Goal: Task Accomplishment & Management: Complete application form

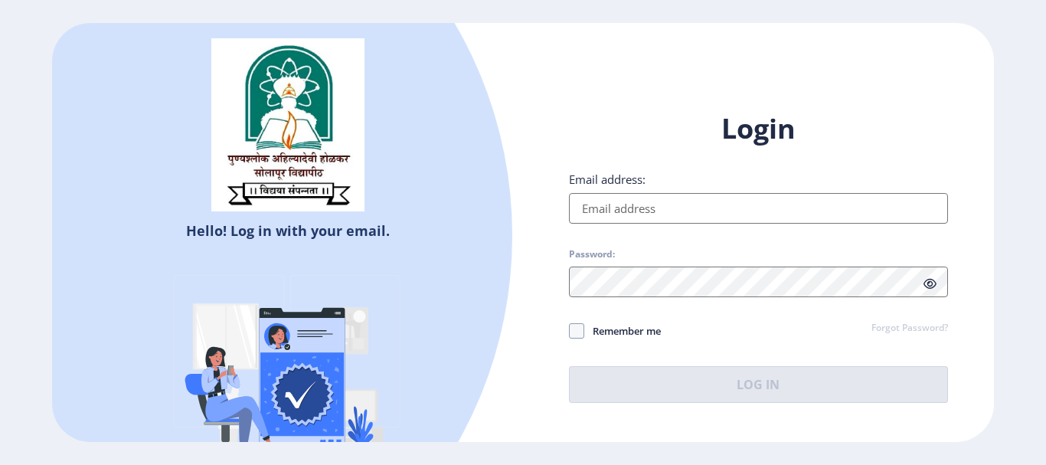
click at [655, 217] on input "Email address:" at bounding box center [758, 208] width 379 height 31
type input "[EMAIL_ADDRESS][DOMAIN_NAME]"
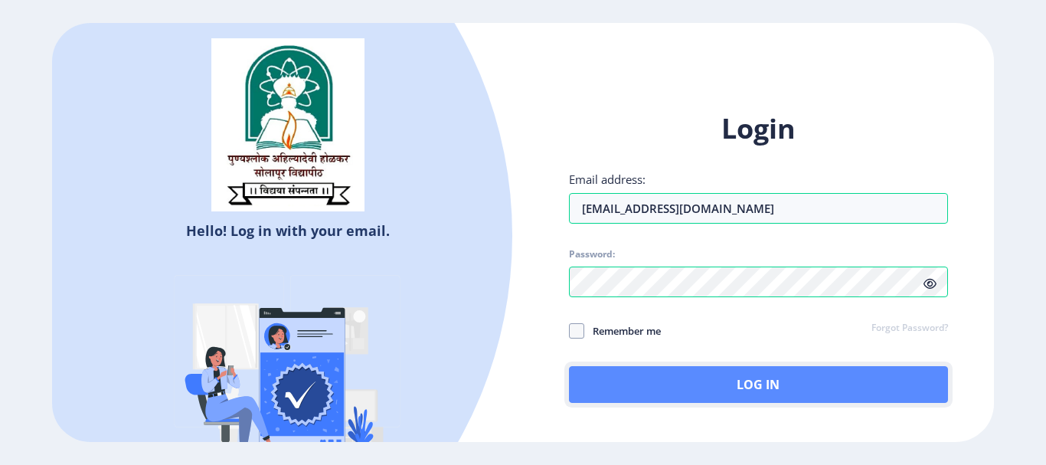
click at [691, 374] on button "Log In" at bounding box center [758, 384] width 379 height 37
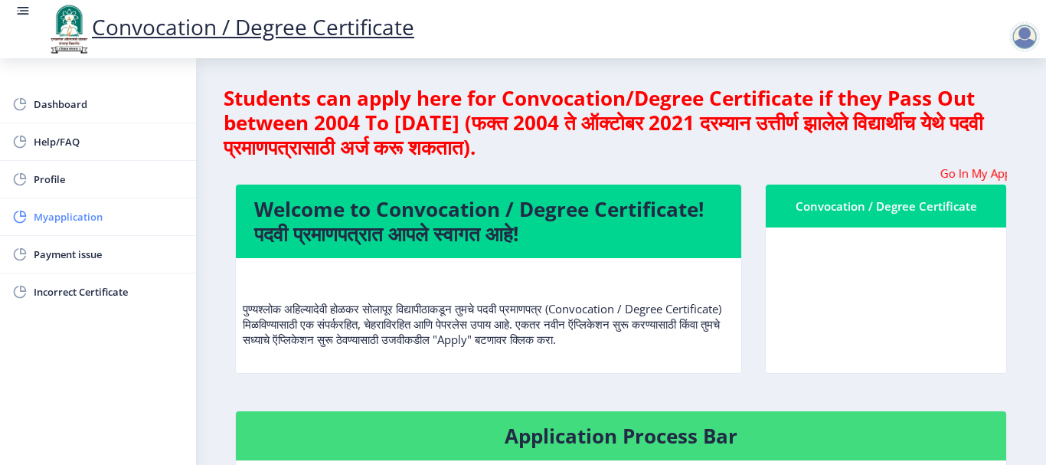
click at [33, 211] on link "Myapplication" at bounding box center [98, 216] width 196 height 37
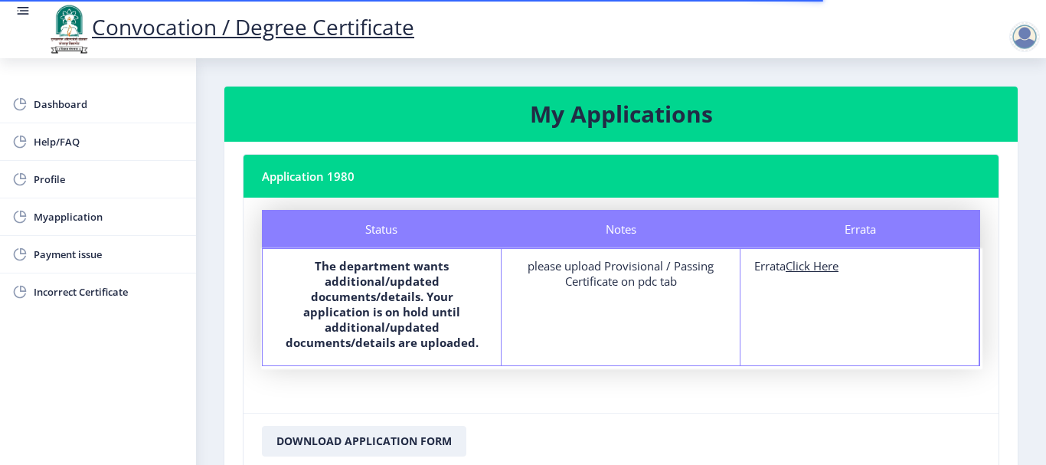
click at [633, 269] on div "please upload Provisional / Passing Certificate on pdc tab" at bounding box center [620, 273] width 211 height 31
click at [593, 286] on div "please upload Provisional / Passing Certificate on pdc tab" at bounding box center [620, 273] width 211 height 31
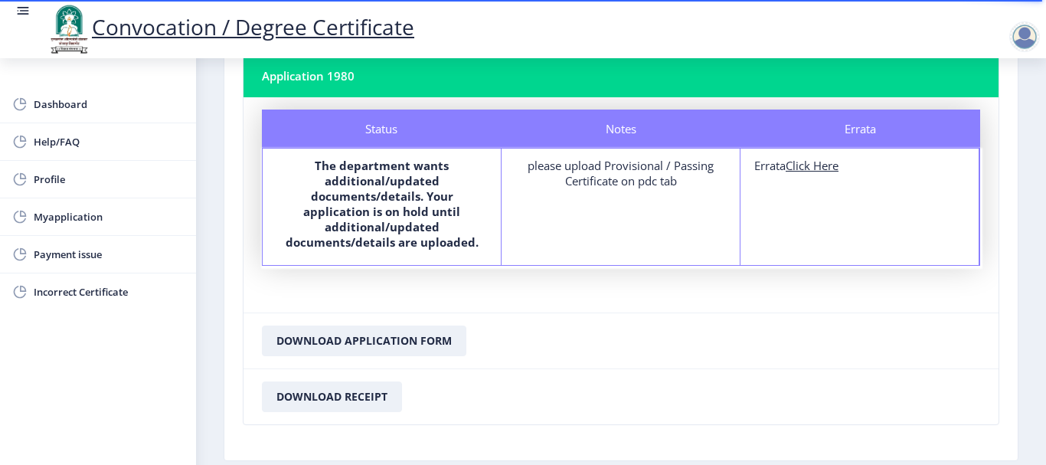
scroll to position [83, 0]
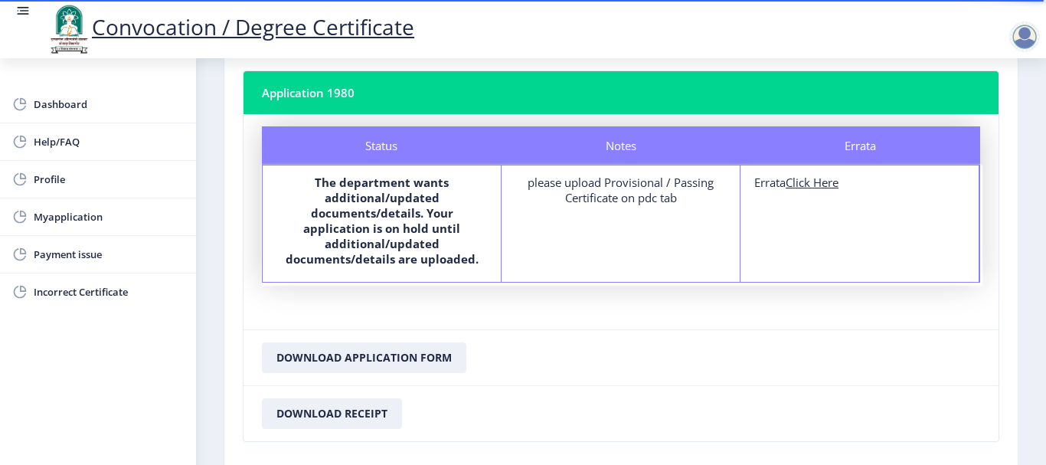
click at [809, 182] on u "Click Here" at bounding box center [812, 182] width 53 height 15
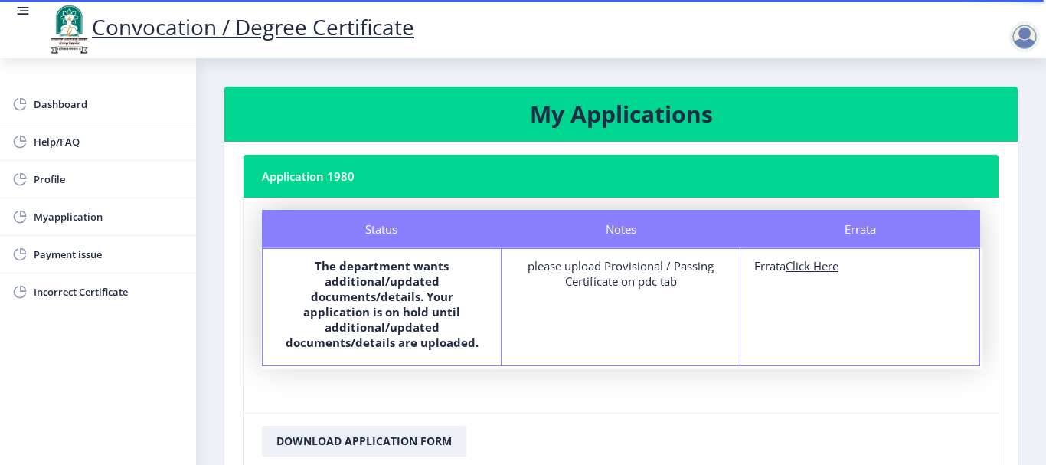
select select
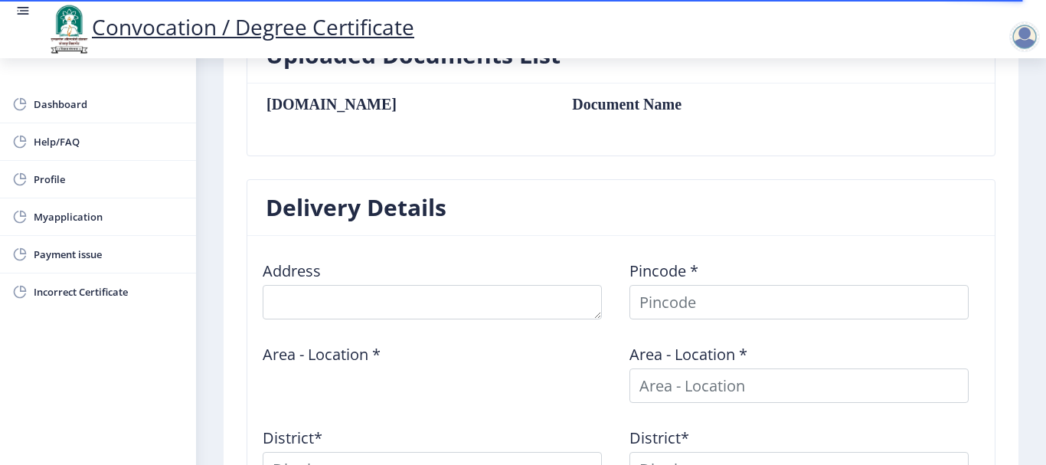
scroll to position [458, 0]
click at [386, 322] on div "Address Pincode * Area - Location * Area - Location * District* District* State…" at bounding box center [621, 416] width 734 height 334
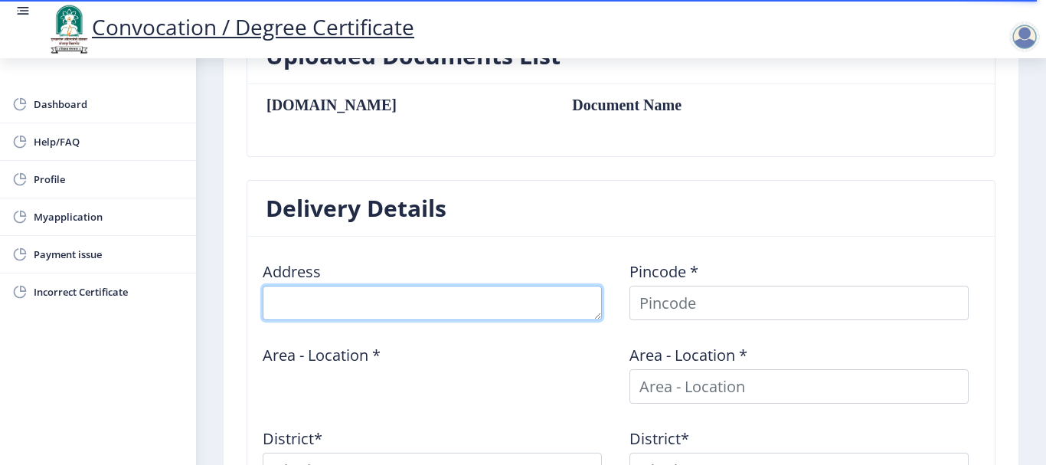
click at [384, 311] on textarea at bounding box center [432, 303] width 339 height 34
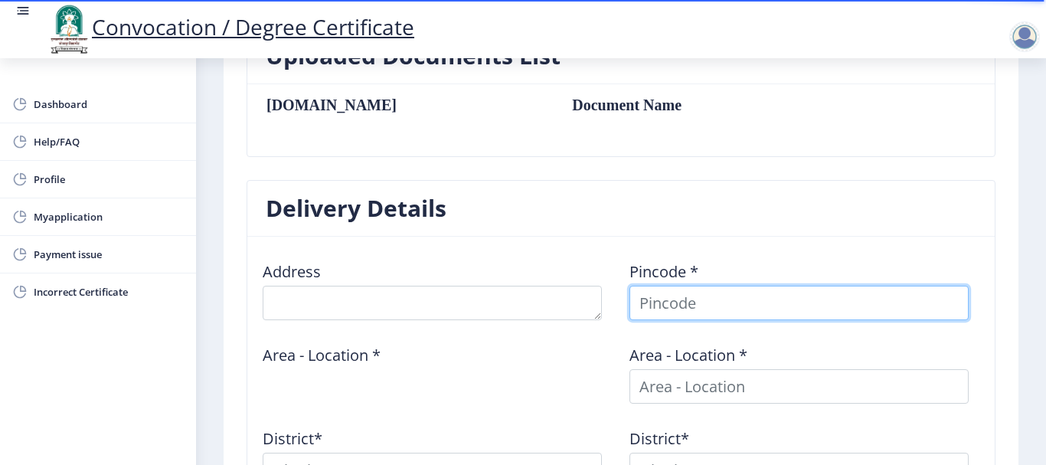
click at [689, 310] on input at bounding box center [798, 303] width 339 height 34
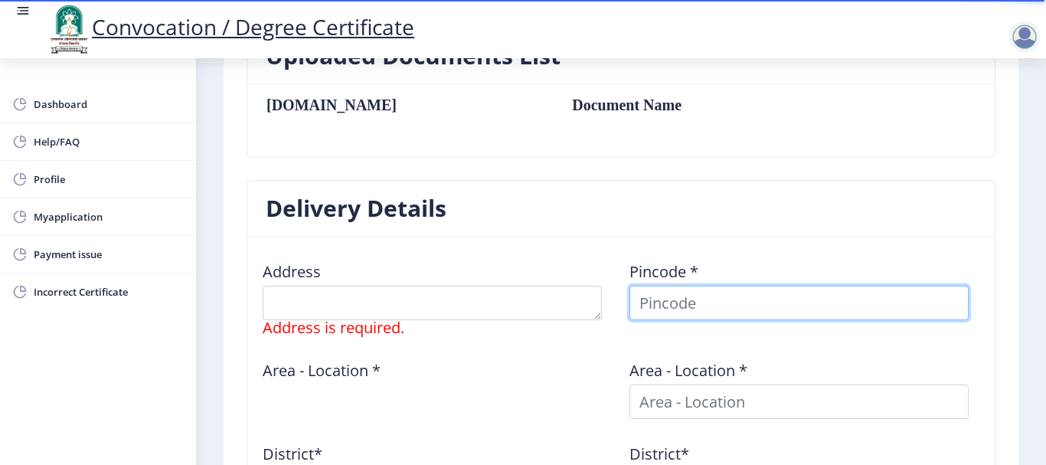
click at [689, 310] on input at bounding box center [798, 303] width 339 height 34
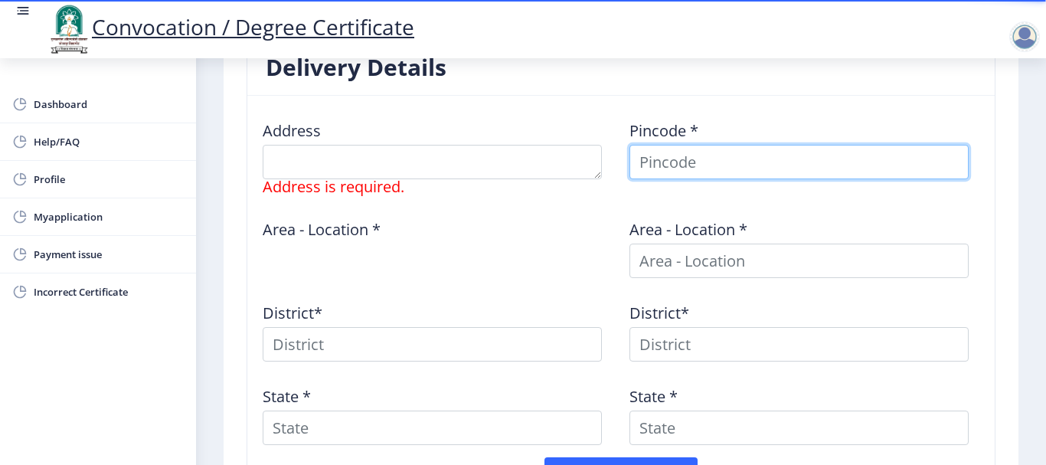
scroll to position [611, 0]
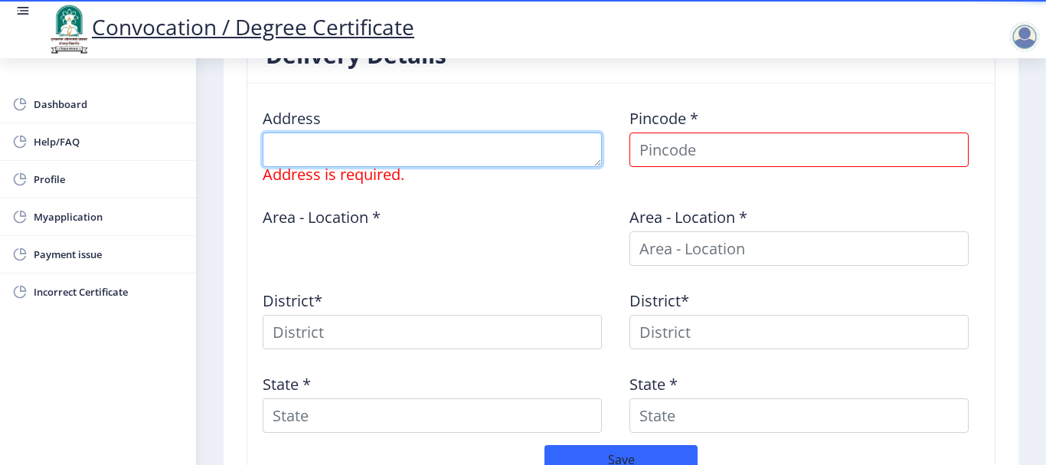
click at [399, 157] on textarea at bounding box center [432, 149] width 339 height 34
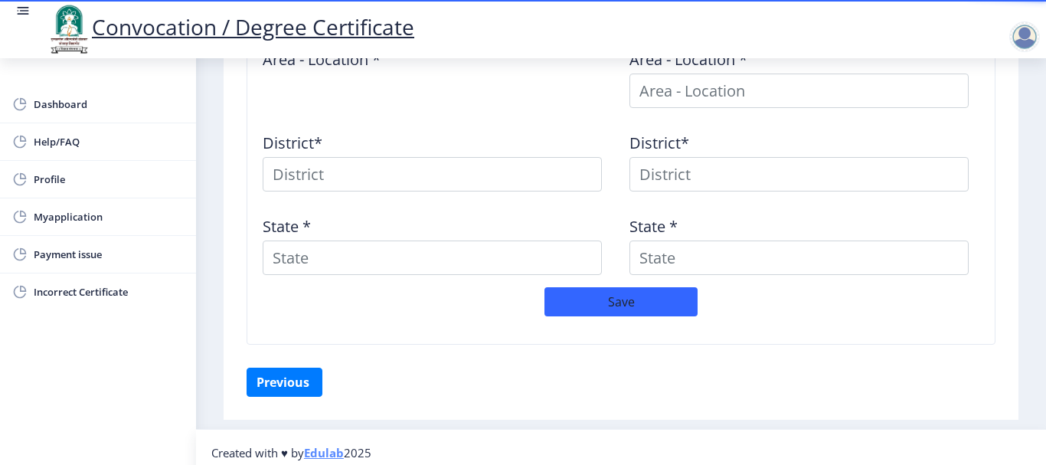
scroll to position [780, 0]
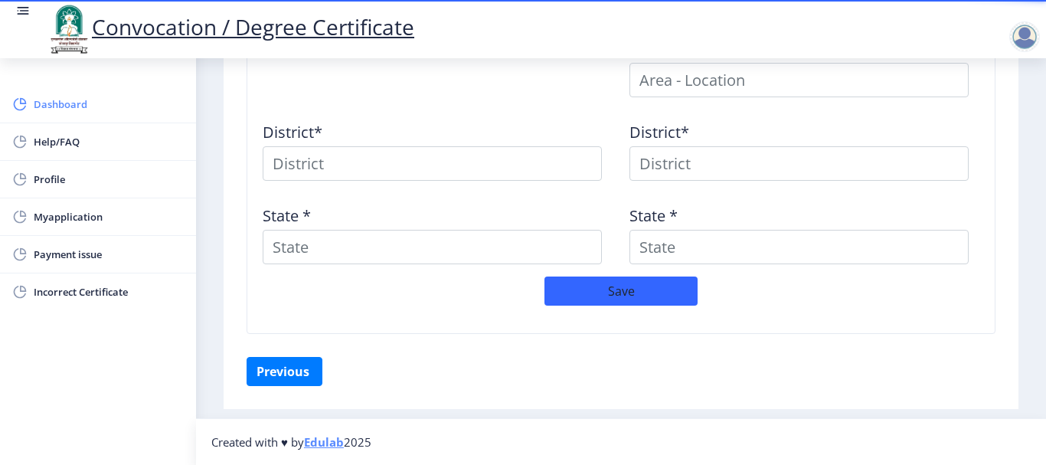
click at [80, 99] on span "Dashboard" at bounding box center [109, 104] width 150 height 18
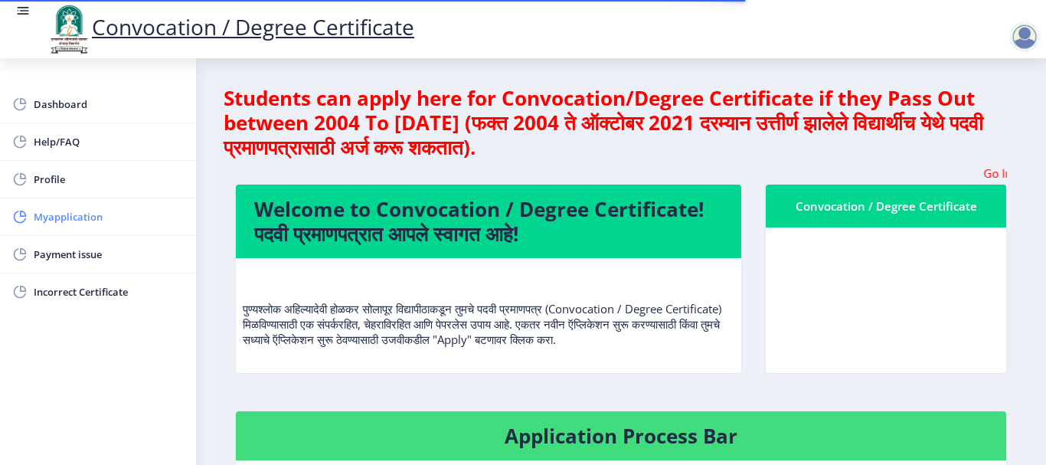
click at [76, 215] on span "Myapplication" at bounding box center [109, 217] width 150 height 18
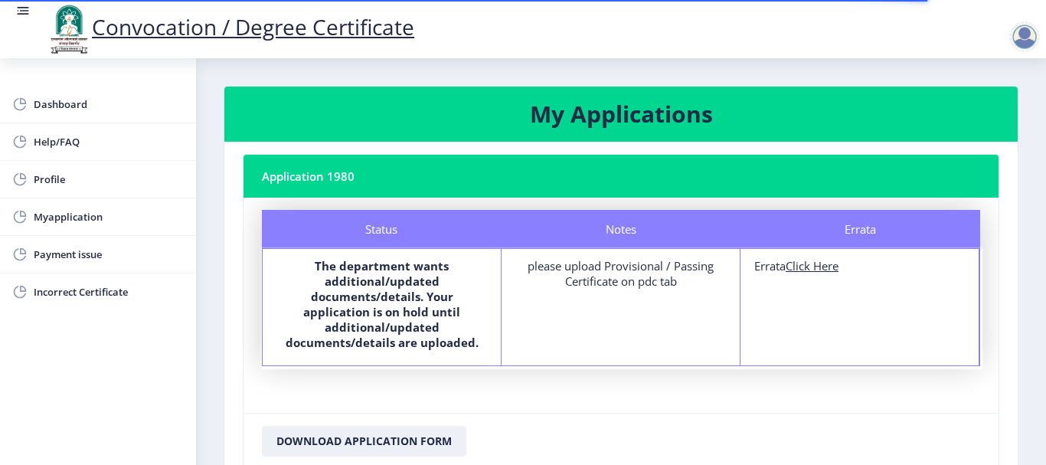
click at [315, 283] on label "The department wants additional/updated documents/details. Your application is …" at bounding box center [381, 304] width 211 height 92
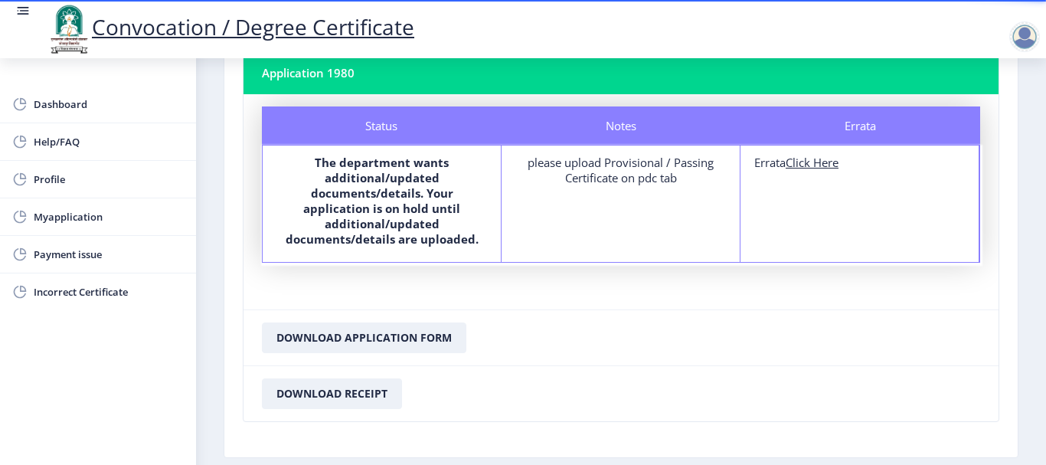
scroll to position [77, 0]
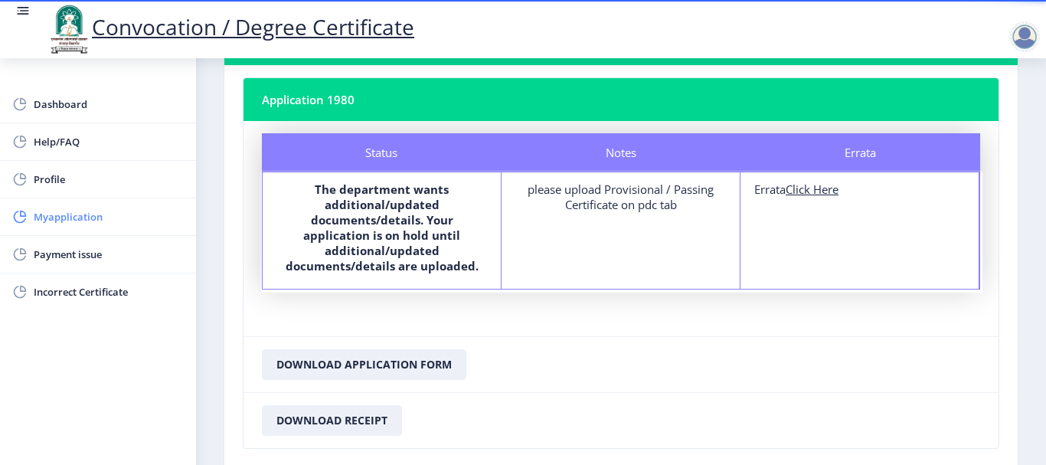
click at [34, 220] on span "Myapplication" at bounding box center [109, 217] width 150 height 18
click at [68, 217] on span "Myapplication" at bounding box center [109, 217] width 150 height 18
click at [574, 203] on div "please upload Provisional / Passing Certificate on pdc tab" at bounding box center [620, 196] width 211 height 31
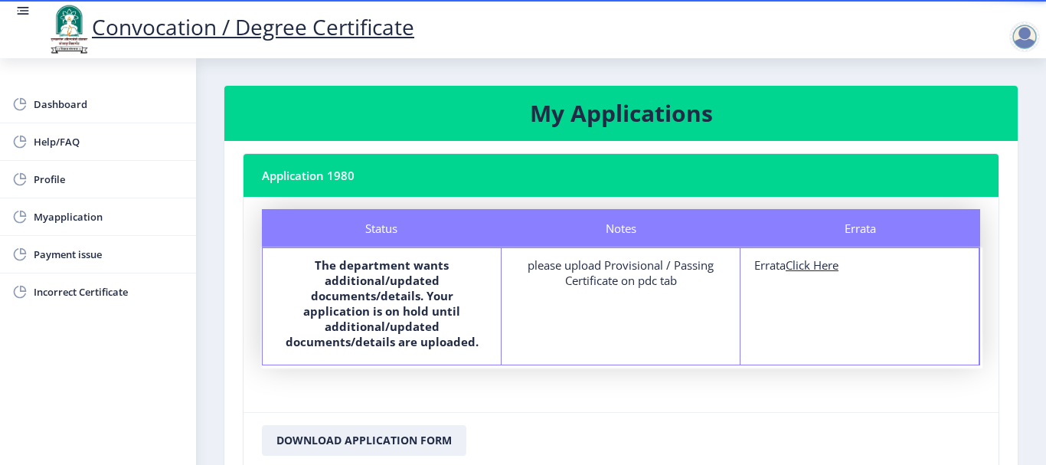
scroll to position [0, 0]
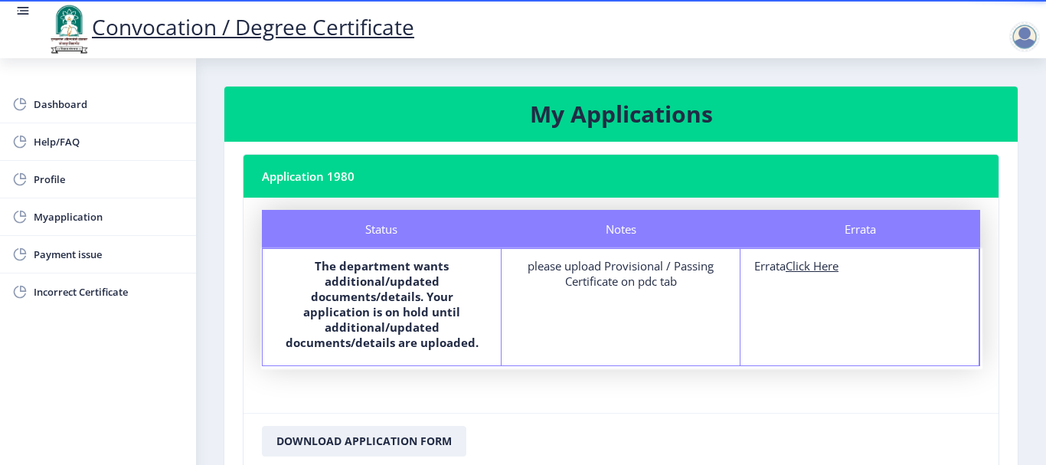
click at [832, 264] on u "Click Here" at bounding box center [812, 265] width 53 height 15
select select "Regular"
select select "2015"
select select "March"
select select "SECOND CLASS"
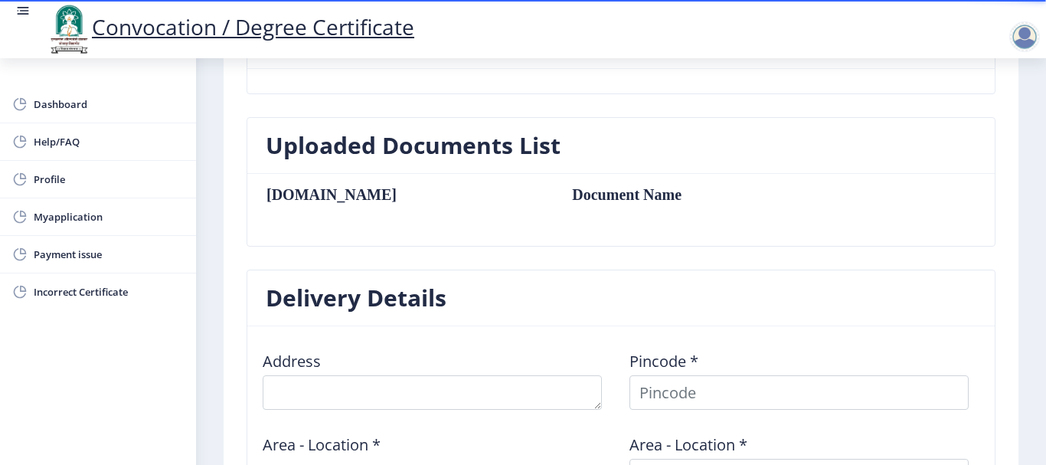
scroll to position [536, 0]
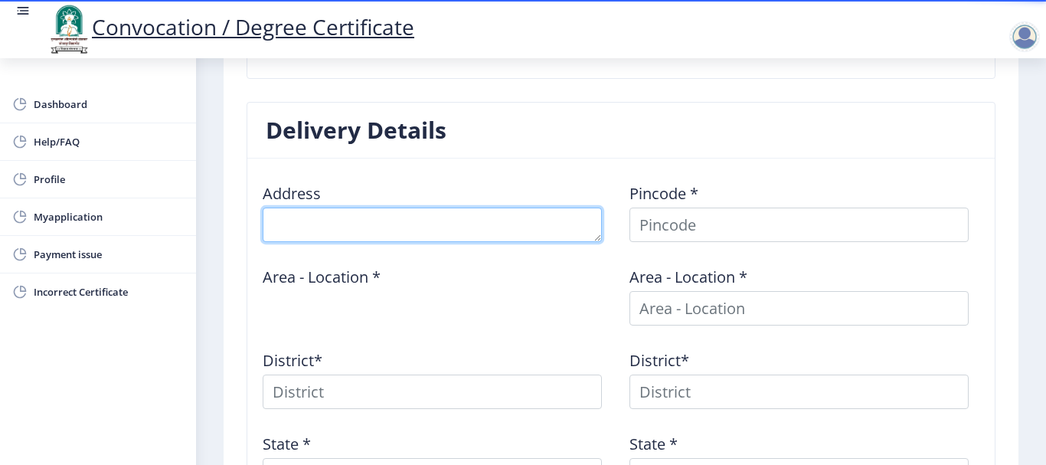
click at [315, 224] on textarea at bounding box center [432, 225] width 339 height 34
type textarea "h"
type textarea "H NO 4748 [PERSON_NAME] PLOT PANDHARPUR"
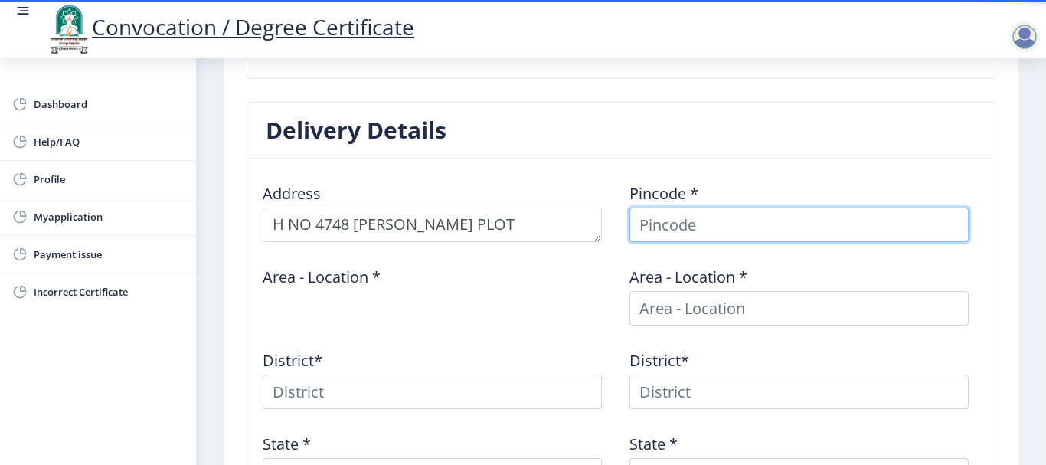
click at [673, 224] on input at bounding box center [798, 225] width 339 height 34
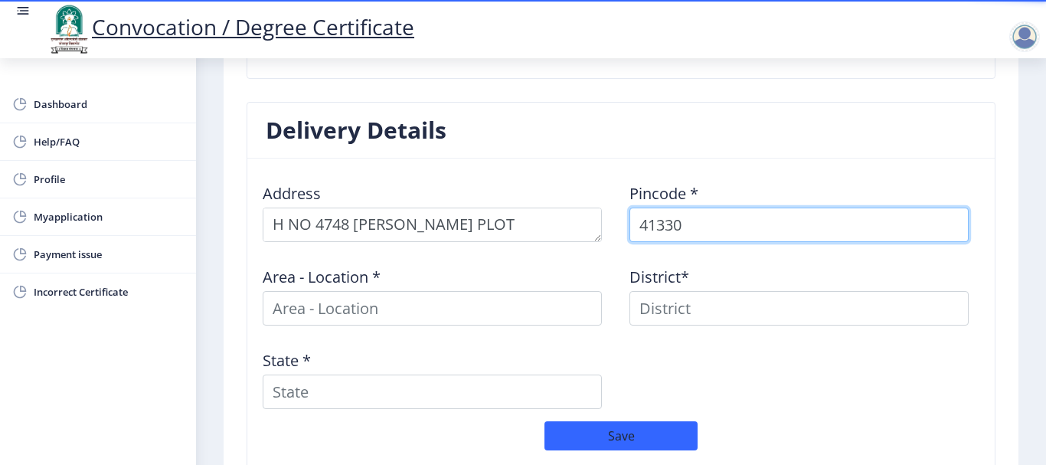
type input "413304"
select select
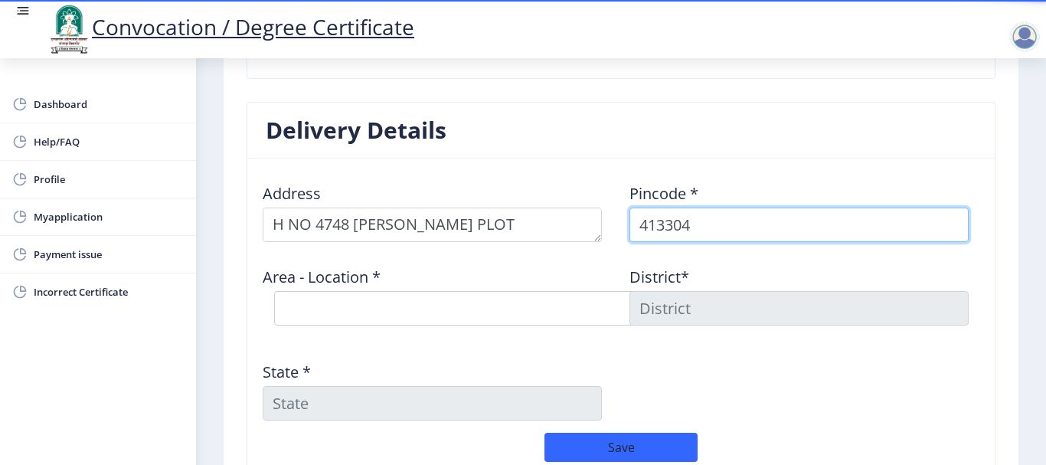
type input "413304"
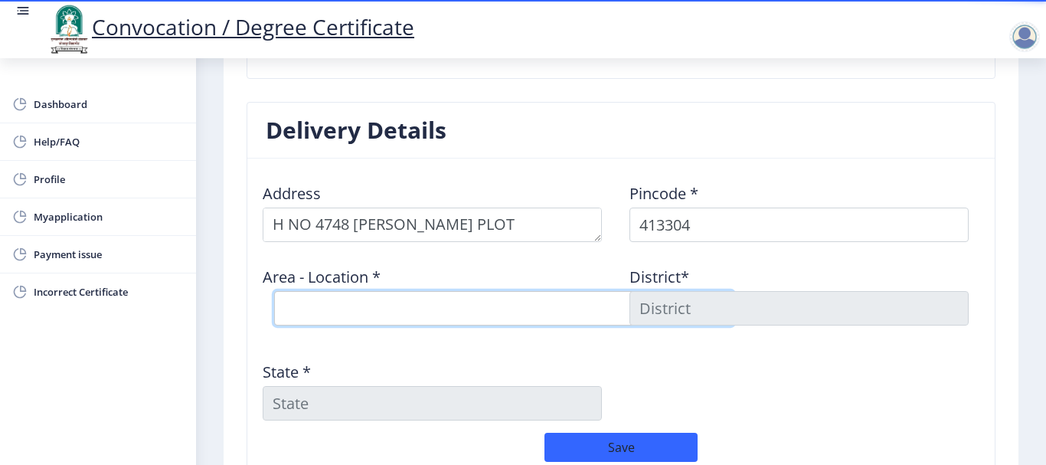
click at [390, 304] on select "Select Area Location Adhiv [PERSON_NAME] B.O Anawali B.O Babhulgaon B.O Bhandis…" at bounding box center [503, 308] width 459 height 34
select select "20: Object"
click at [274, 291] on select "Select Area Location Adhiv [PERSON_NAME] B.O Anawali B.O Babhulgaon B.O Bhandis…" at bounding box center [503, 308] width 459 height 34
type input "SOLAPUR"
type input "[GEOGRAPHIC_DATA]"
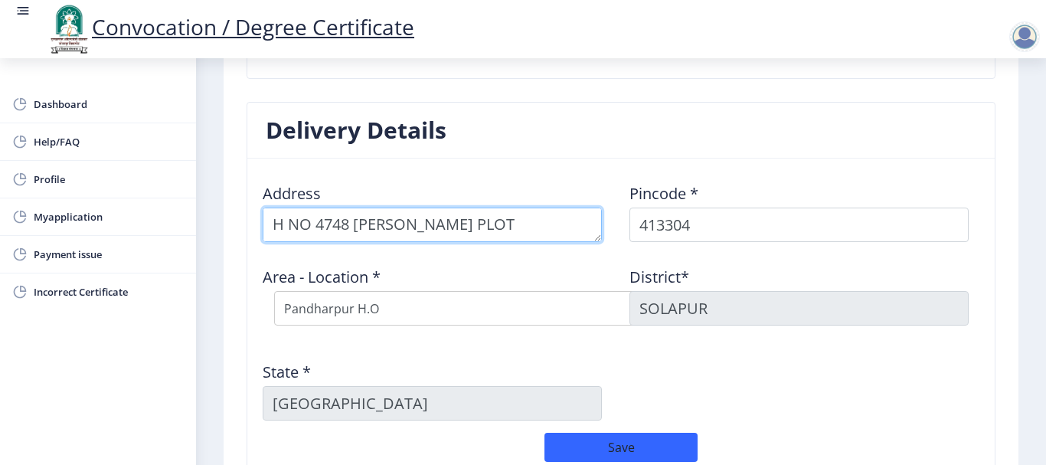
click at [461, 227] on textarea at bounding box center [432, 225] width 339 height 34
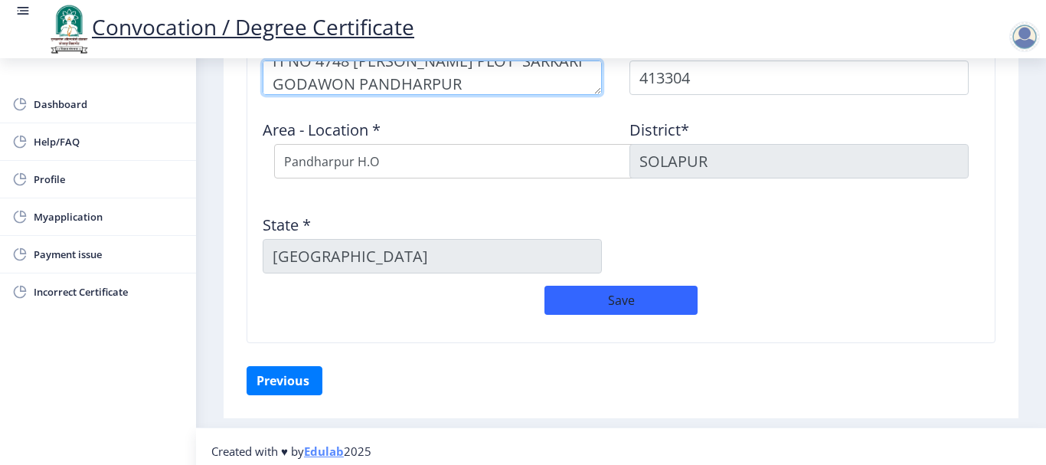
scroll to position [692, 0]
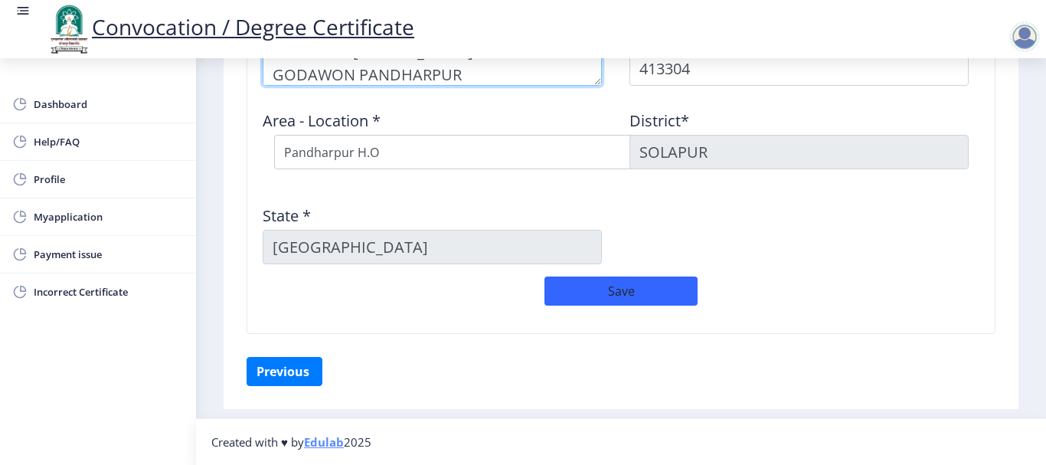
type textarea "H NO 4748 [PERSON_NAME] PLOT SARKARI GODAWON PANDHARPUR"
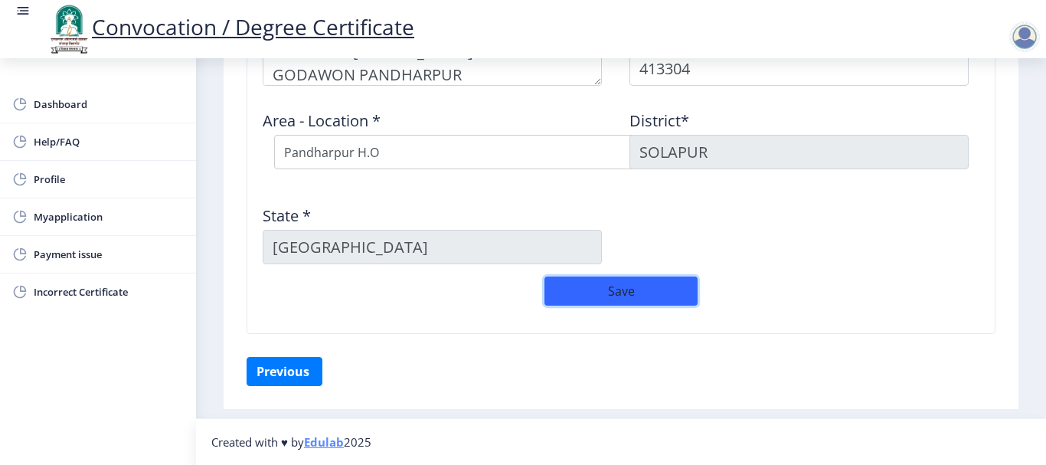
click at [604, 299] on button "Save" at bounding box center [620, 290] width 153 height 29
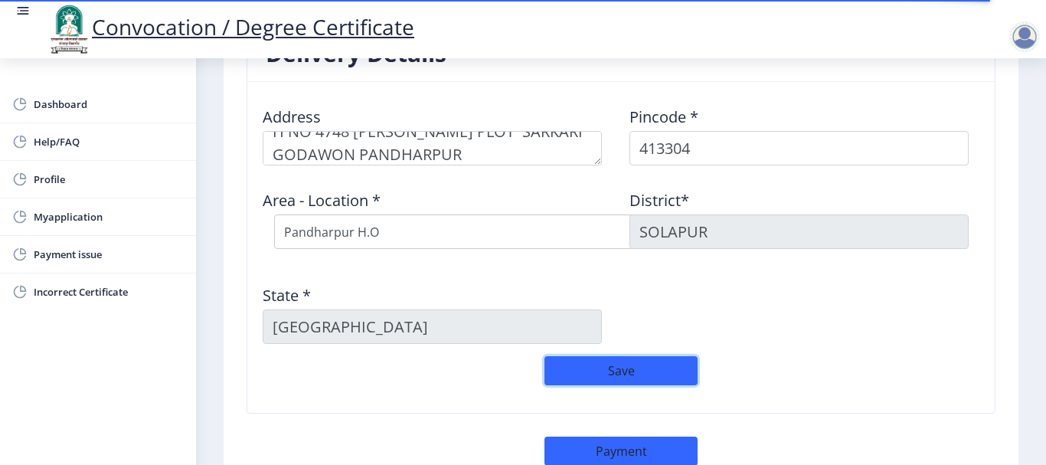
scroll to position [737, 0]
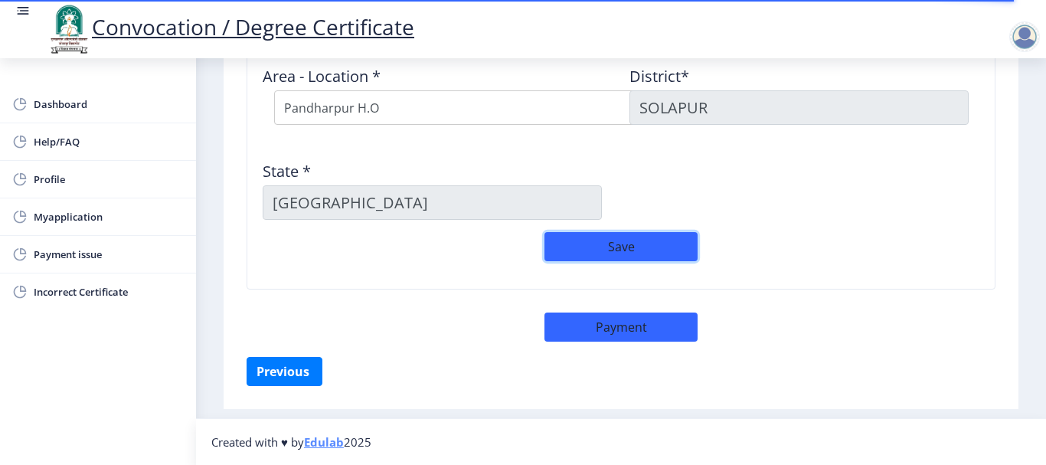
click at [623, 249] on button "Save" at bounding box center [620, 246] width 153 height 29
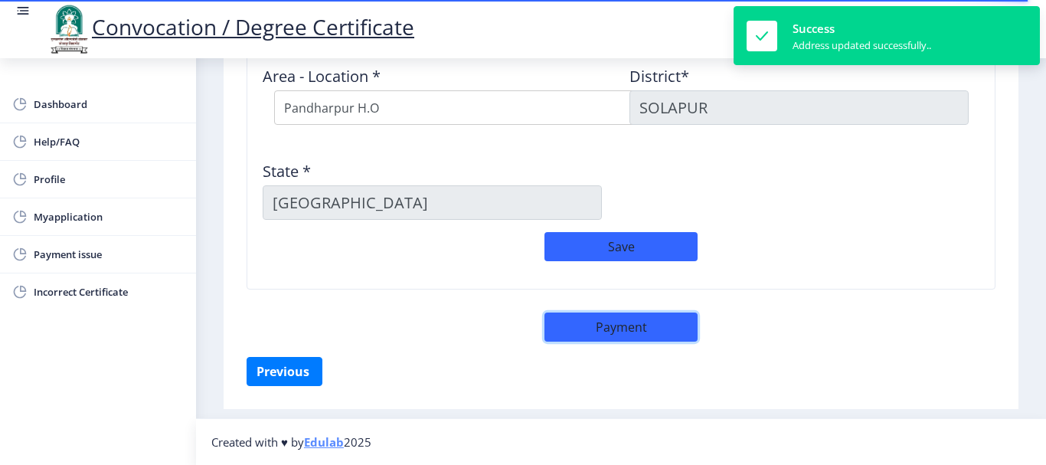
click at [646, 332] on button "Payment" at bounding box center [620, 326] width 153 height 29
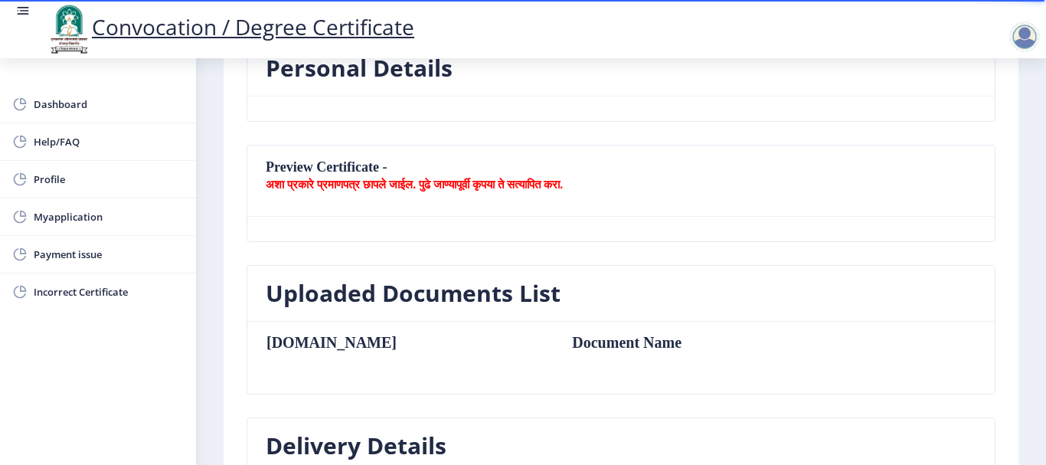
scroll to position [230, 0]
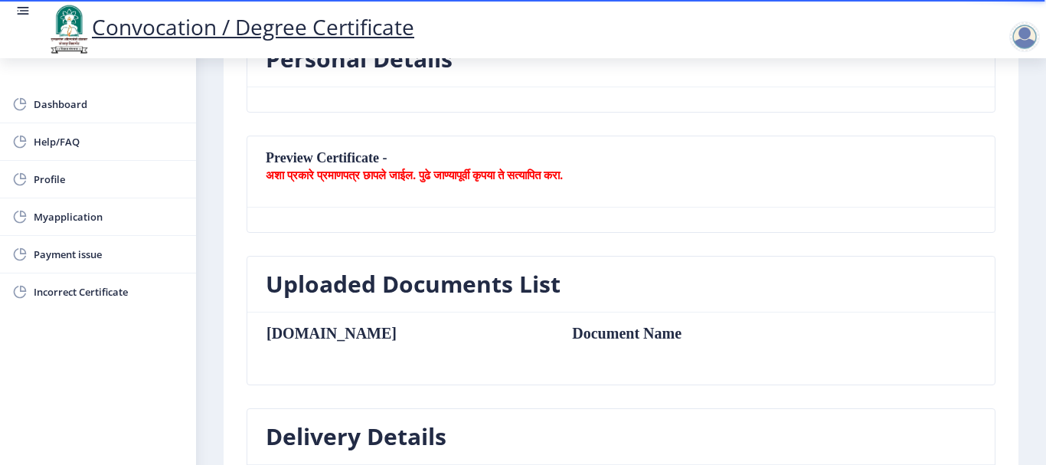
click at [335, 222] on nb-card-body at bounding box center [620, 220] width 747 height 25
click at [67, 217] on span "Myapplication" at bounding box center [109, 217] width 150 height 18
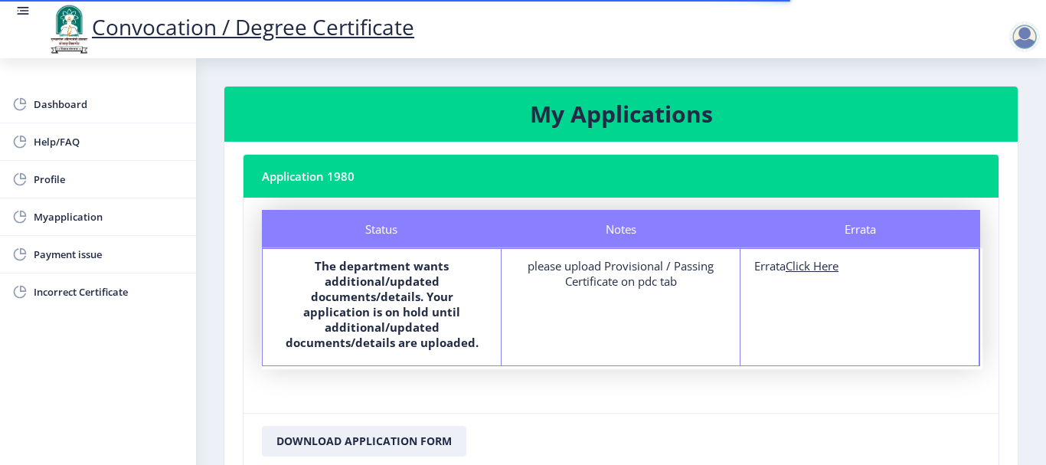
click at [771, 263] on div "Errata Click Here" at bounding box center [859, 265] width 211 height 15
click at [819, 263] on u "Click Here" at bounding box center [812, 265] width 53 height 15
select select
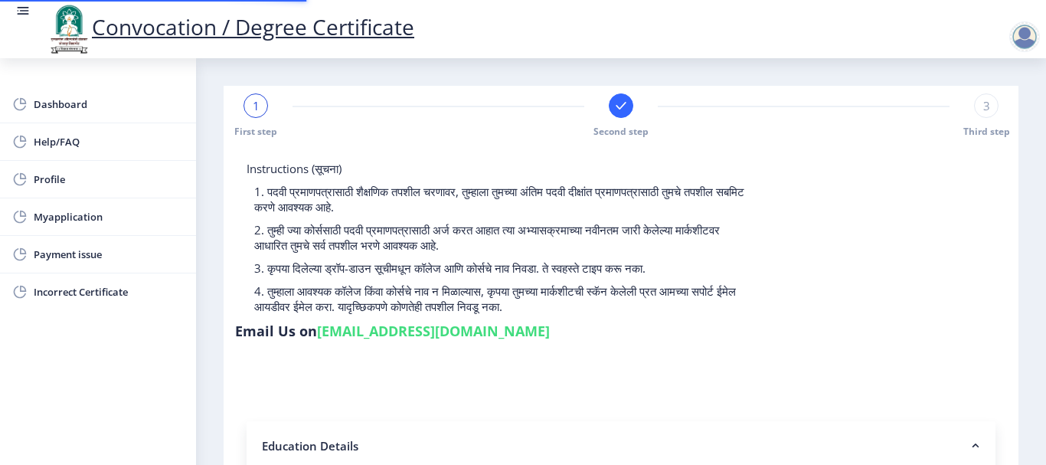
type input "2012032500020393"
select select "Regular"
select select "2015"
select select "March"
select select "SECOND CLASS"
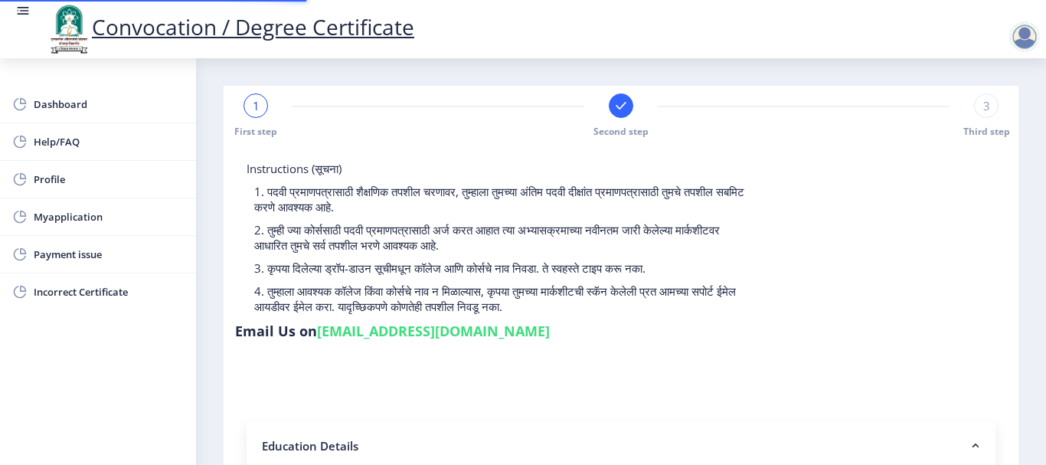
type input "557805"
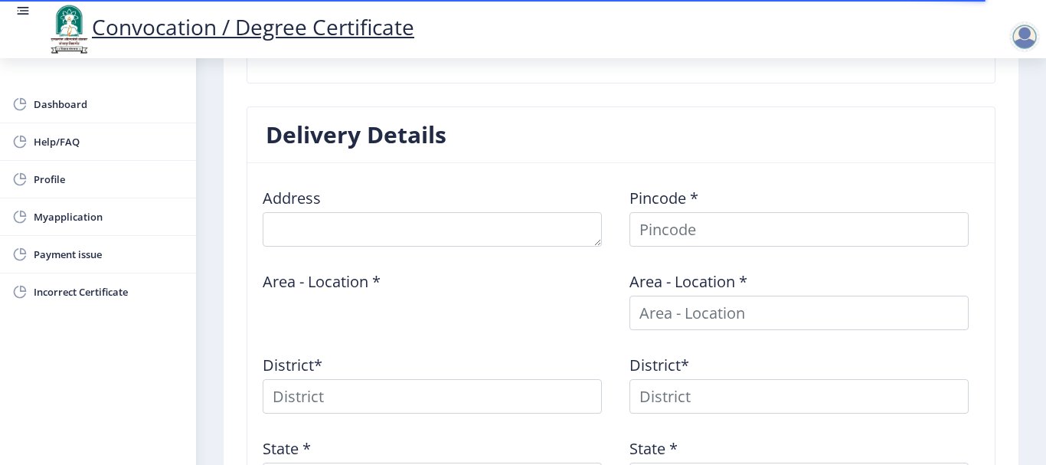
scroll to position [305, 0]
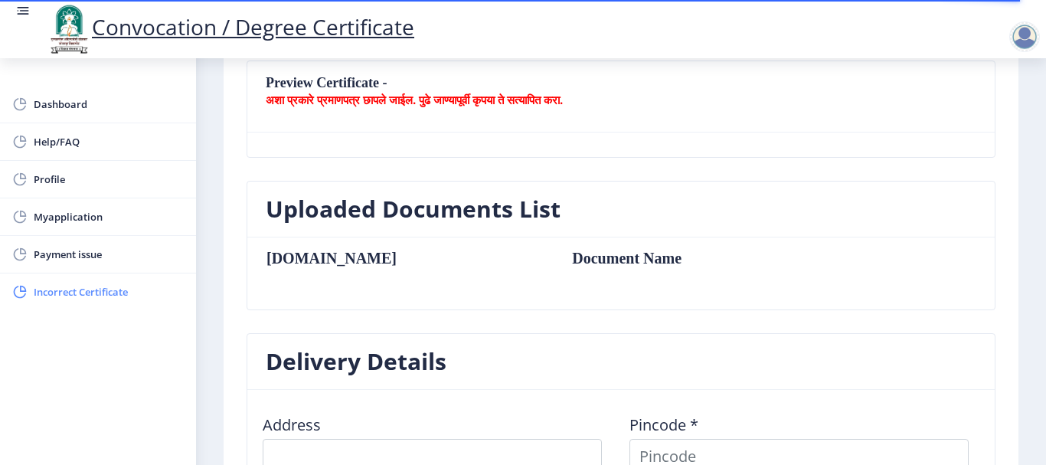
click at [45, 286] on span "Incorrect Certificate" at bounding box center [109, 292] width 150 height 18
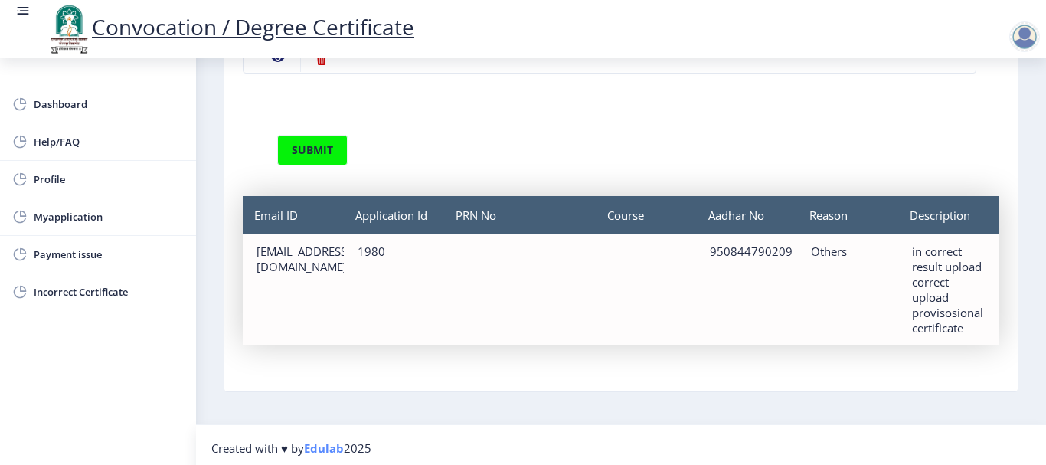
scroll to position [148, 0]
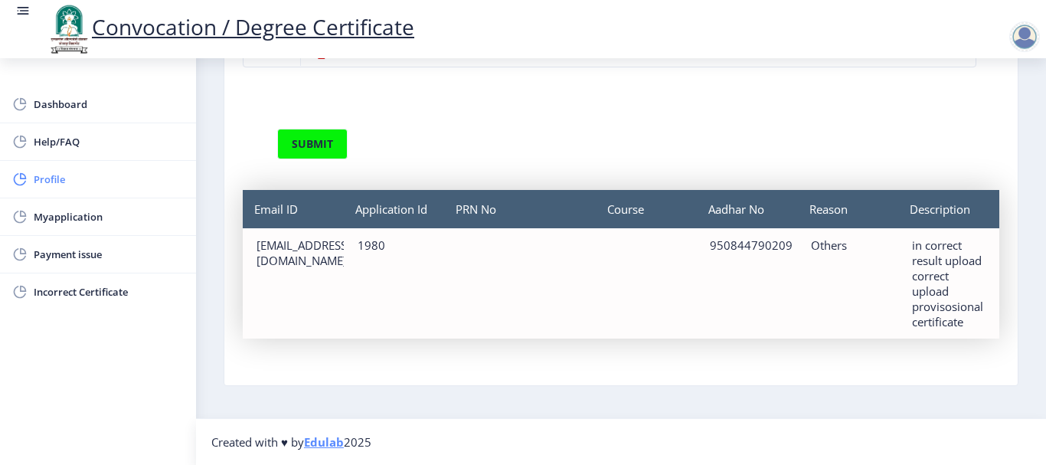
click at [54, 172] on span "Profile" at bounding box center [109, 179] width 150 height 18
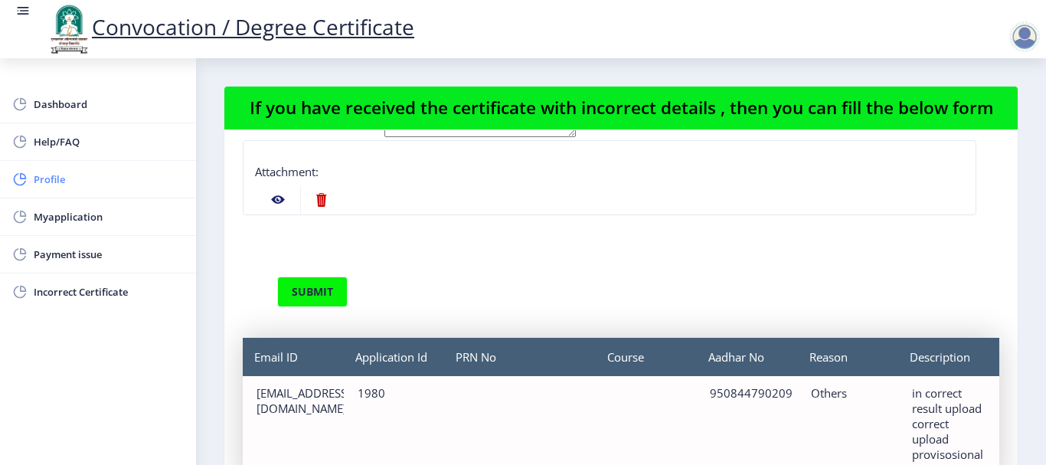
select select "[DEMOGRAPHIC_DATA]"
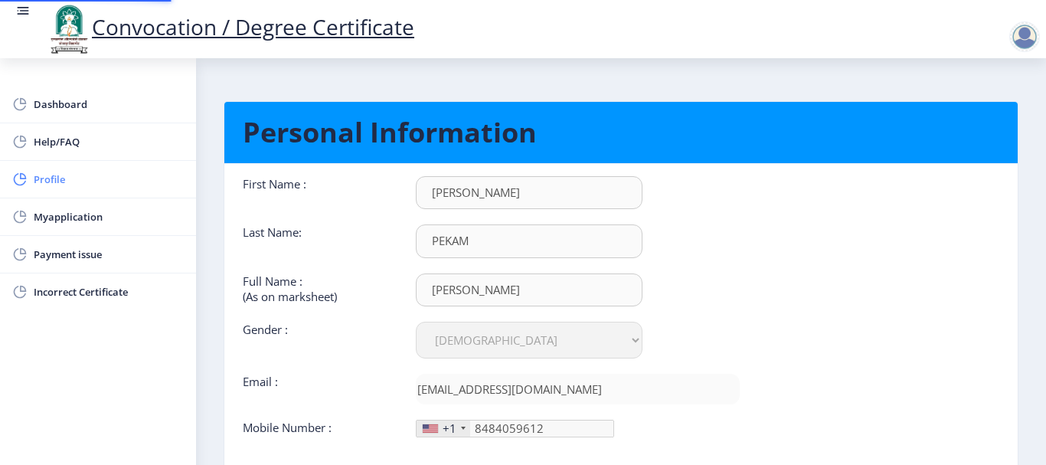
type input "[PHONE_NUMBER]"
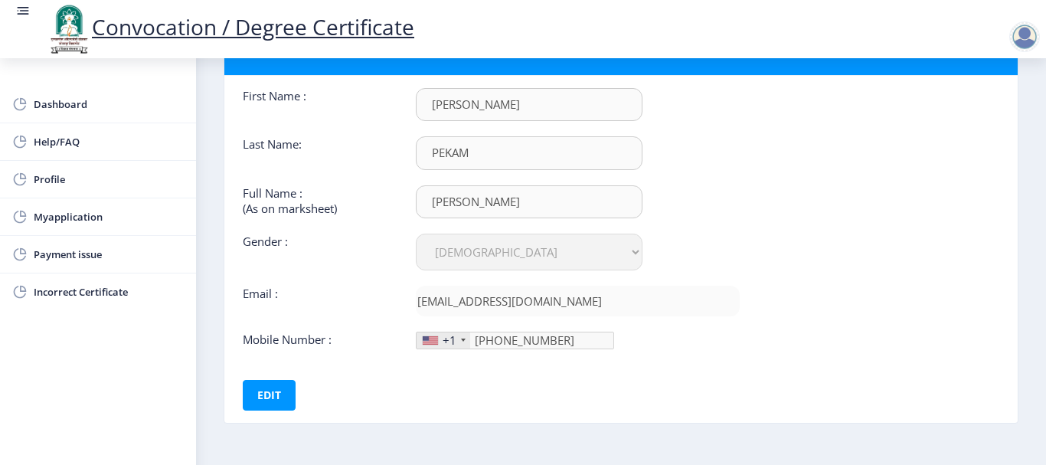
scroll to position [141, 0]
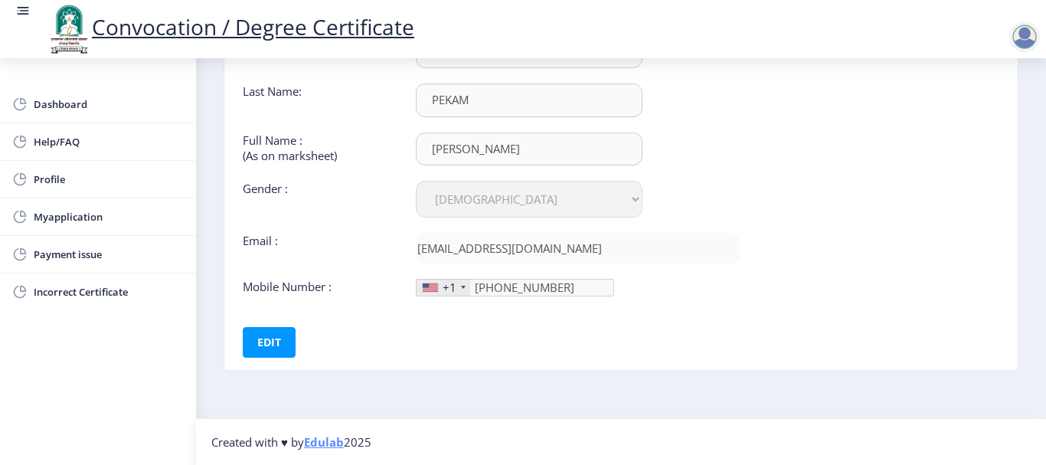
click at [444, 290] on div "+1" at bounding box center [450, 286] width 14 height 15
click at [466, 289] on div "+1" at bounding box center [444, 287] width 54 height 16
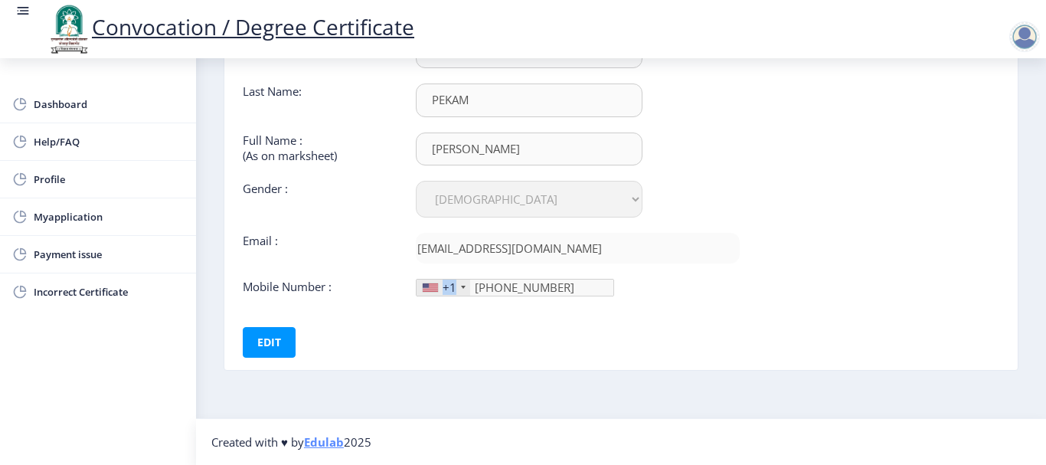
click at [466, 289] on div "+1" at bounding box center [444, 287] width 54 height 16
click at [286, 336] on button "Edit" at bounding box center [269, 342] width 53 height 31
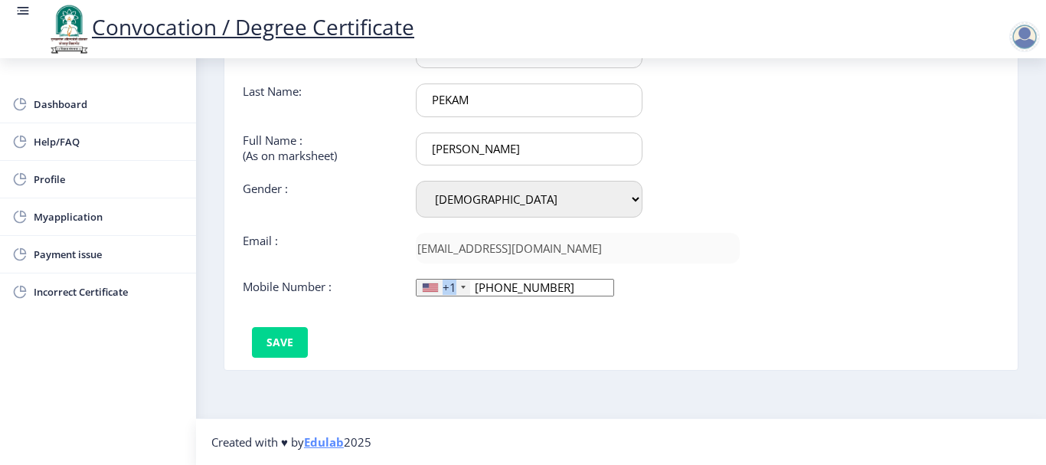
click at [466, 287] on div "+1" at bounding box center [444, 287] width 54 height 16
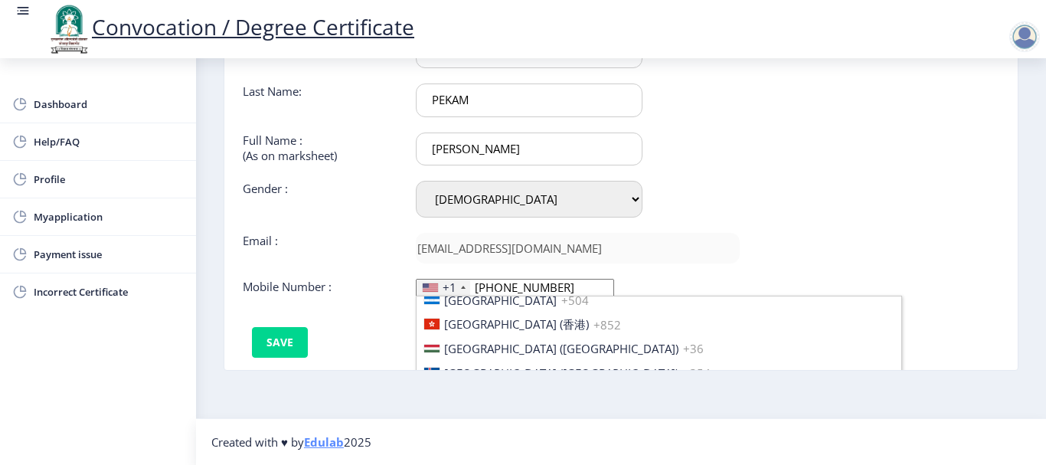
scroll to position [79, 0]
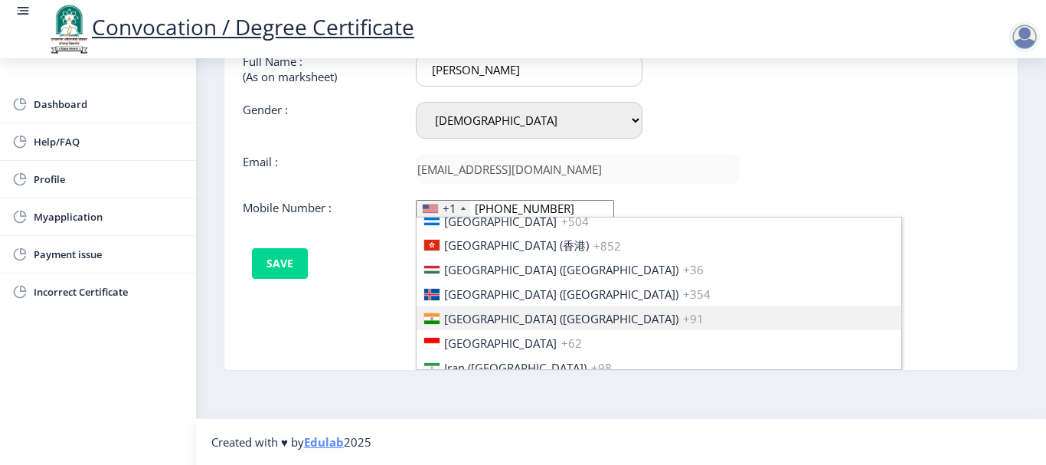
click at [505, 312] on li "[GEOGRAPHIC_DATA] ([GEOGRAPHIC_DATA]) +91" at bounding box center [659, 318] width 485 height 25
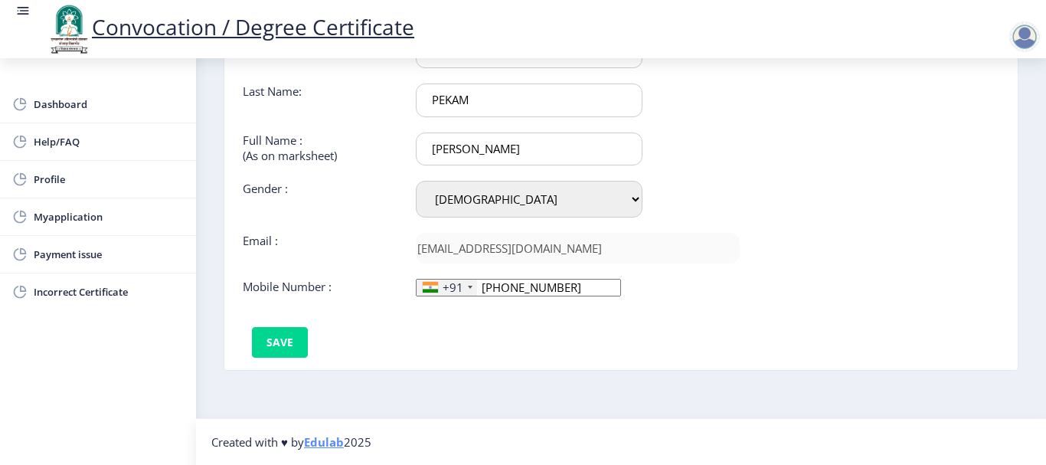
click at [493, 312] on div "First Name : [PERSON_NAME] Last Name: PEKAM Full Name : (As on marksheet) [PERS…" at bounding box center [491, 196] width 520 height 322
drag, startPoint x: 582, startPoint y: 296, endPoint x: 456, endPoint y: 294, distance: 126.4
click at [456, 294] on div "+91 [GEOGRAPHIC_DATA] +1 [GEOGRAPHIC_DATA] +44 [GEOGRAPHIC_DATA] (‫[GEOGRAPHIC_…" at bounding box center [518, 288] width 205 height 18
type input "8484059612"
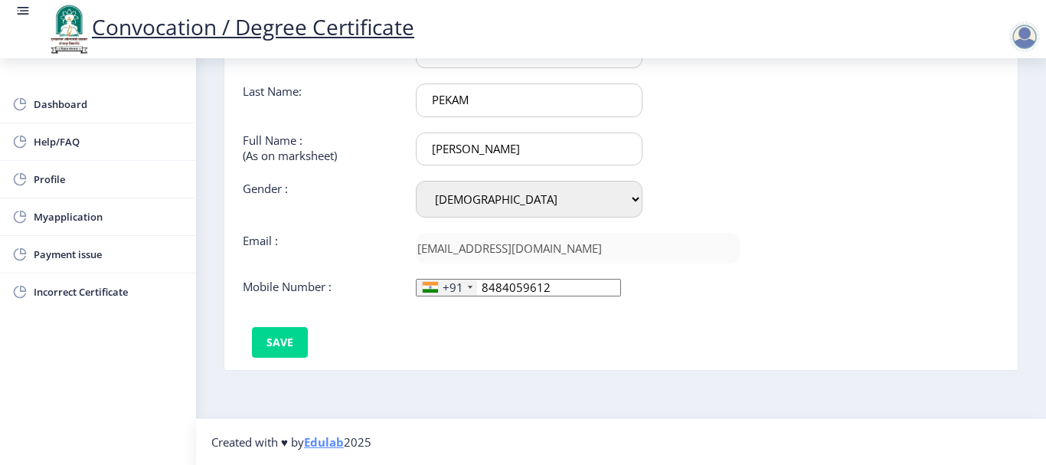
click at [249, 349] on div "First Name : [PERSON_NAME] Last Name: PEKAM Full Name : (As on marksheet) [PERS…" at bounding box center [491, 196] width 520 height 322
click at [266, 346] on button "Save" at bounding box center [280, 342] width 56 height 31
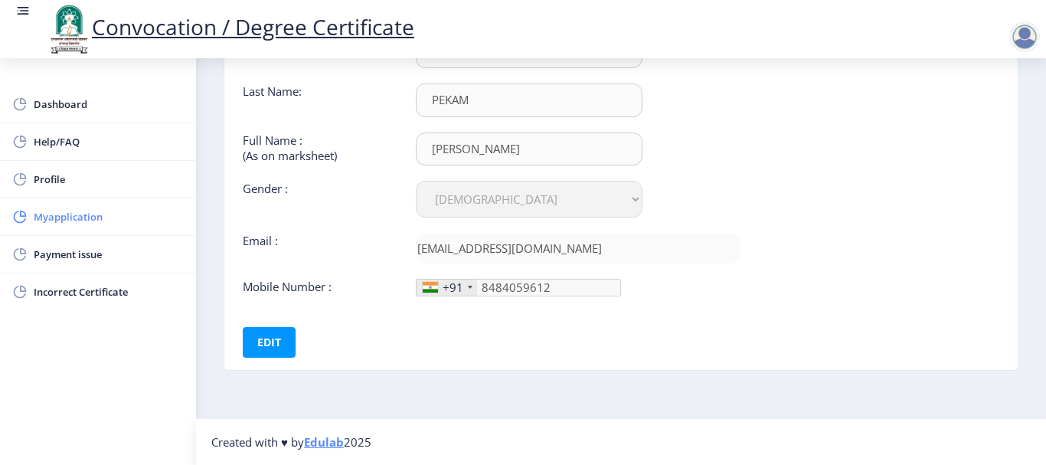
click at [77, 217] on span "Myapplication" at bounding box center [109, 217] width 150 height 18
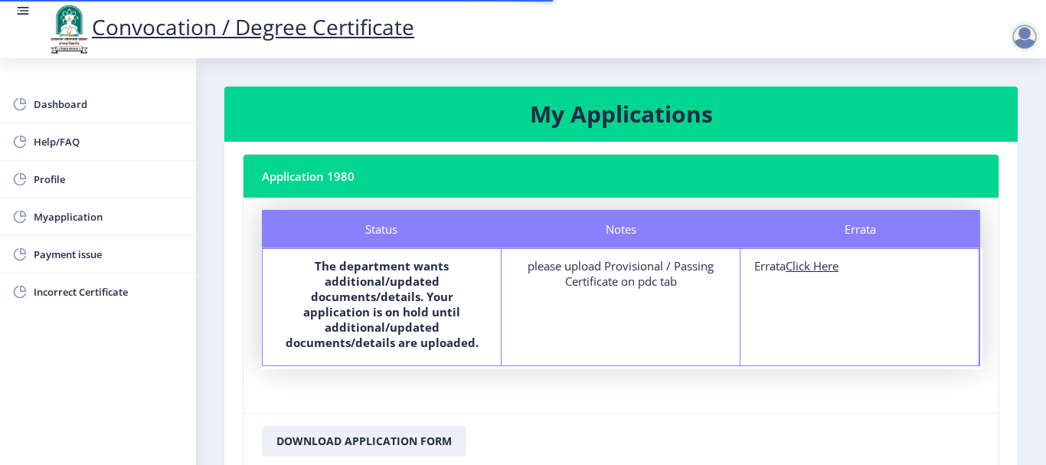
click at [353, 300] on b "The department wants additional/updated documents/details. Your application is …" at bounding box center [382, 304] width 193 height 92
click at [337, 180] on nb-card-header "Application 1980" at bounding box center [621, 176] width 755 height 43
click at [623, 278] on div "please upload Provisional / Passing Certificate on pdc tab" at bounding box center [620, 273] width 211 height 31
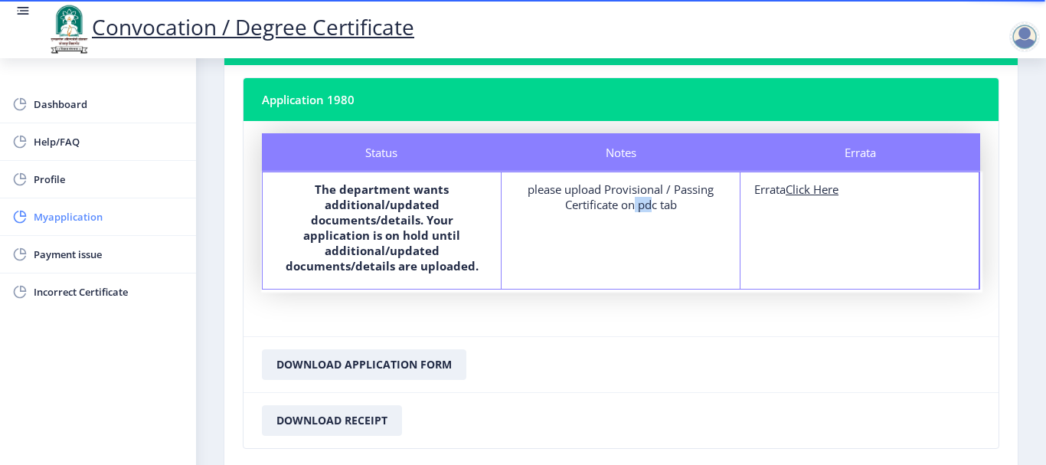
click at [74, 222] on span "Myapplication" at bounding box center [109, 217] width 150 height 18
click at [64, 109] on span "Dashboard" at bounding box center [109, 104] width 150 height 18
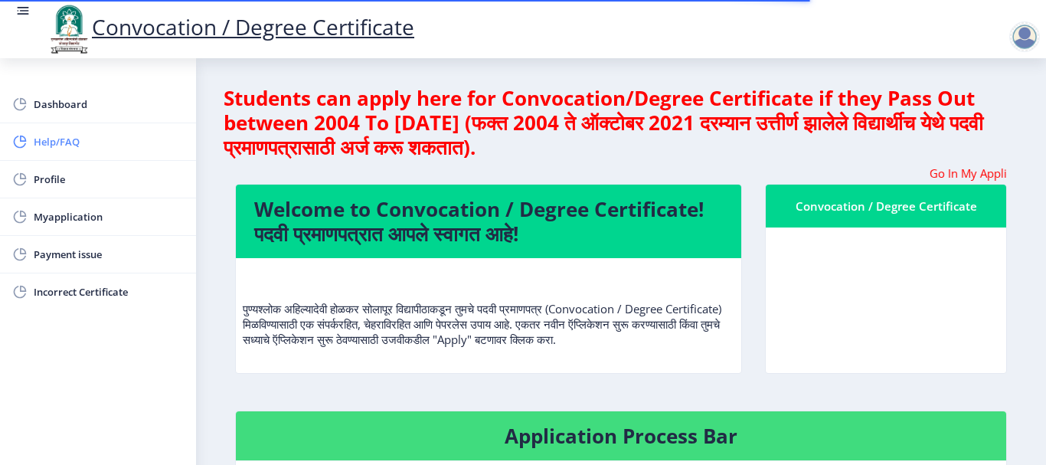
click at [51, 145] on span "Help/FAQ" at bounding box center [109, 141] width 150 height 18
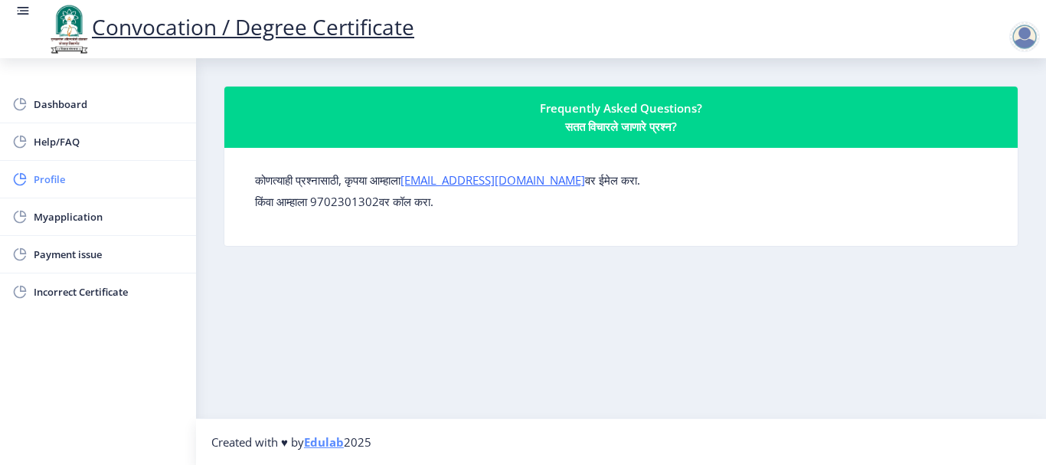
click at [47, 178] on span "Profile" at bounding box center [109, 179] width 150 height 18
select select "[DEMOGRAPHIC_DATA]"
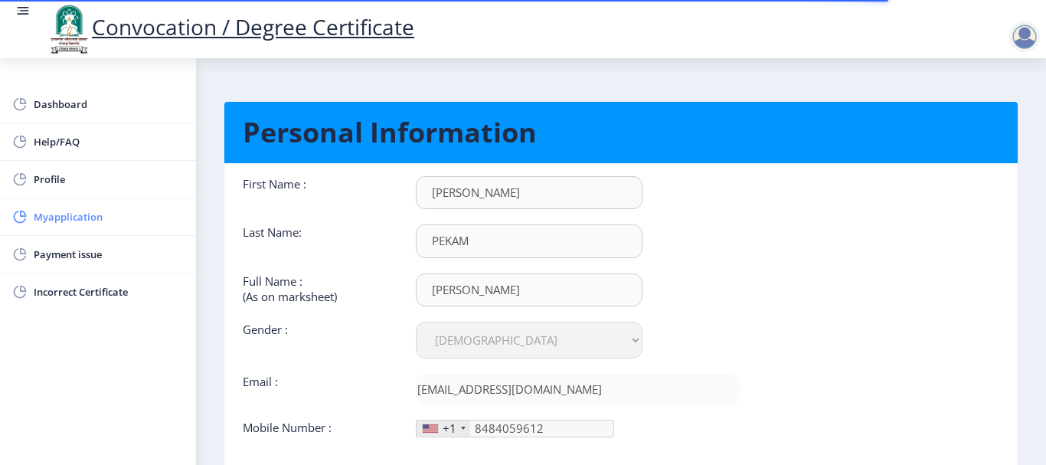
click at [47, 210] on span "Myapplication" at bounding box center [109, 217] width 150 height 18
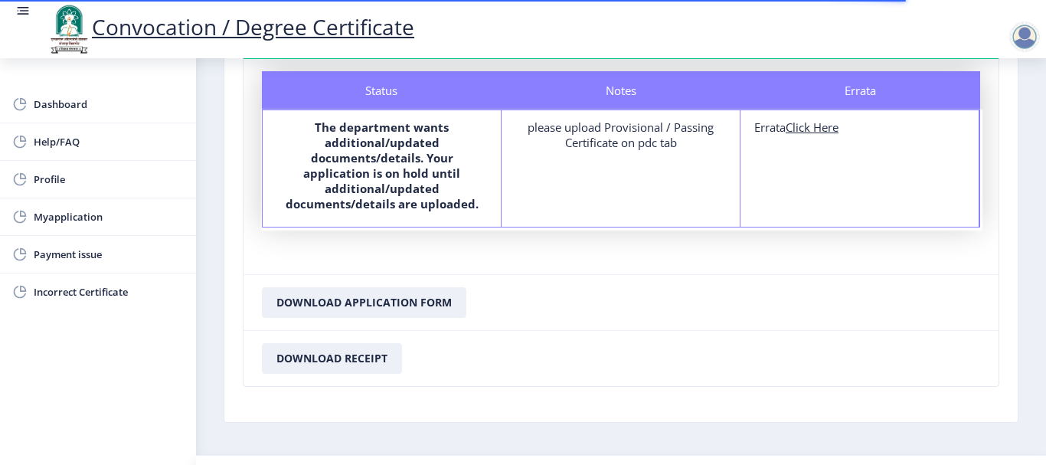
scroll to position [153, 0]
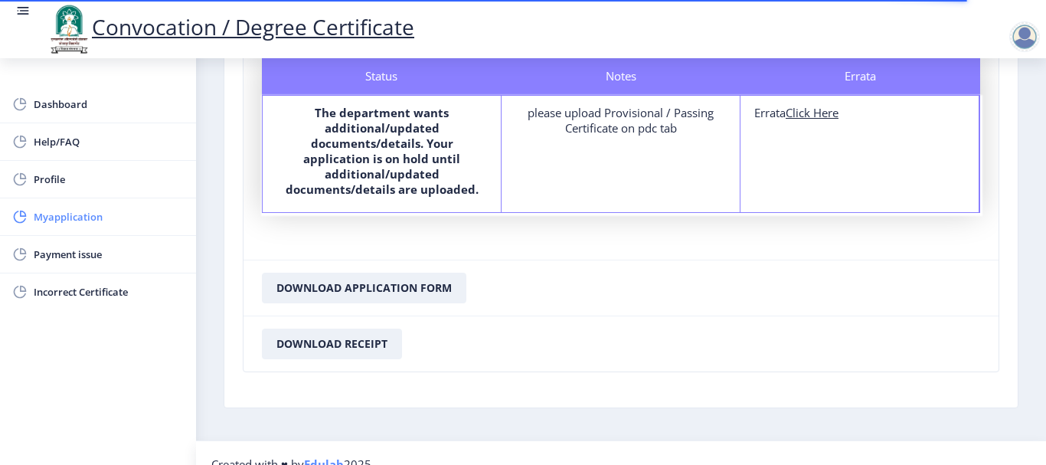
click at [54, 219] on span "Myapplication" at bounding box center [109, 217] width 150 height 18
click at [1022, 40] on div at bounding box center [1024, 36] width 31 height 31
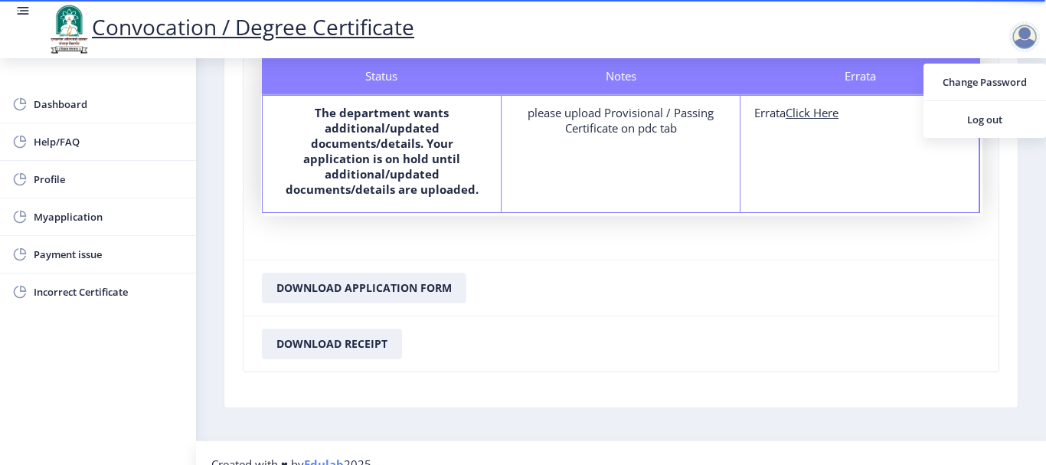
click at [364, 30] on link "Convocation / Degree Certificate" at bounding box center [230, 26] width 368 height 29
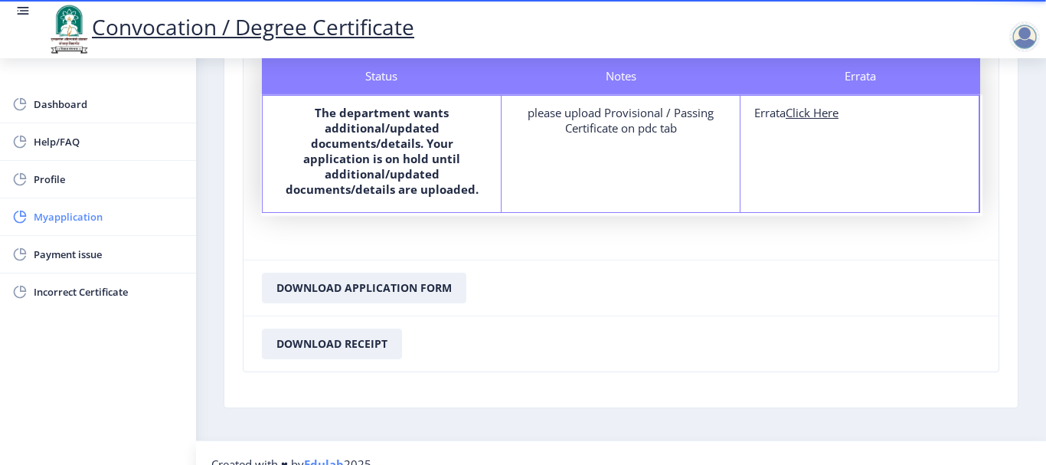
click at [58, 219] on span "Myapplication" at bounding box center [109, 217] width 150 height 18
click at [63, 289] on span "Incorrect Certificate" at bounding box center [109, 292] width 150 height 18
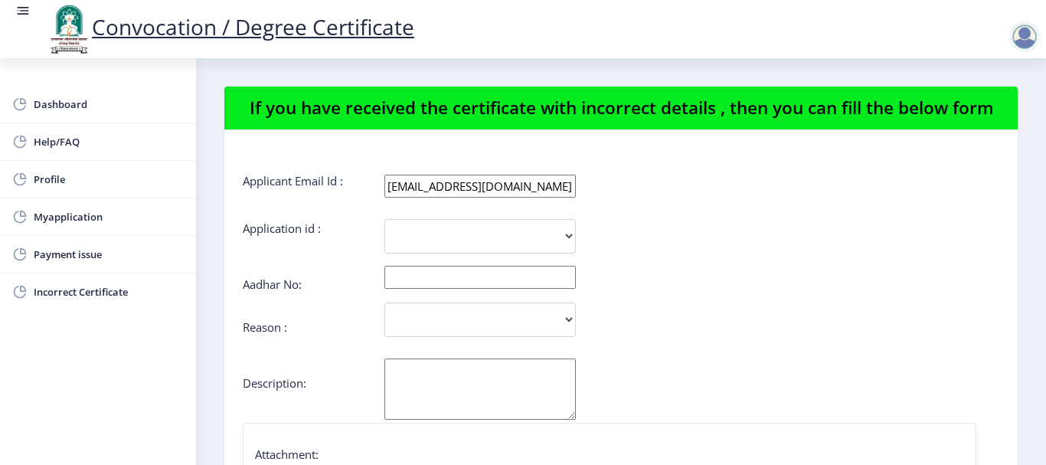
click at [417, 218] on form "Applicant Email Id : [EMAIL_ADDRESS][DOMAIN_NAME] Application id : 1980 Aadhar …" at bounding box center [621, 471] width 757 height 596
click at [419, 233] on select "1980" at bounding box center [479, 236] width 191 height 34
select select "1980"
click at [384, 219] on select "1980" at bounding box center [479, 236] width 191 height 34
click at [438, 286] on input "text" at bounding box center [479, 277] width 191 height 23
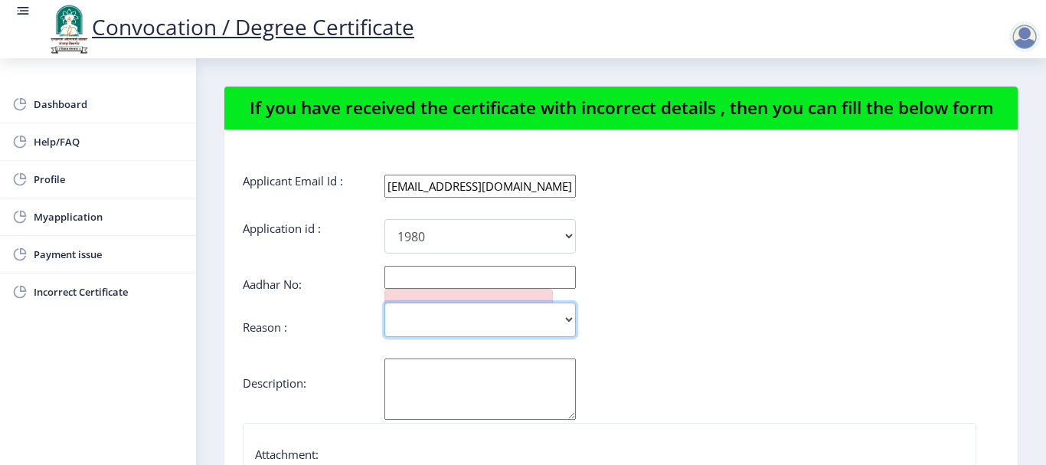
click at [436, 325] on select "Incorrect Course Name Incorrect Name/ Fathers Name Others" at bounding box center [479, 319] width 191 height 34
select select "Others"
click at [384, 302] on select "Incorrect Course Name Incorrect Name/ Fathers Name Others" at bounding box center [479, 319] width 191 height 34
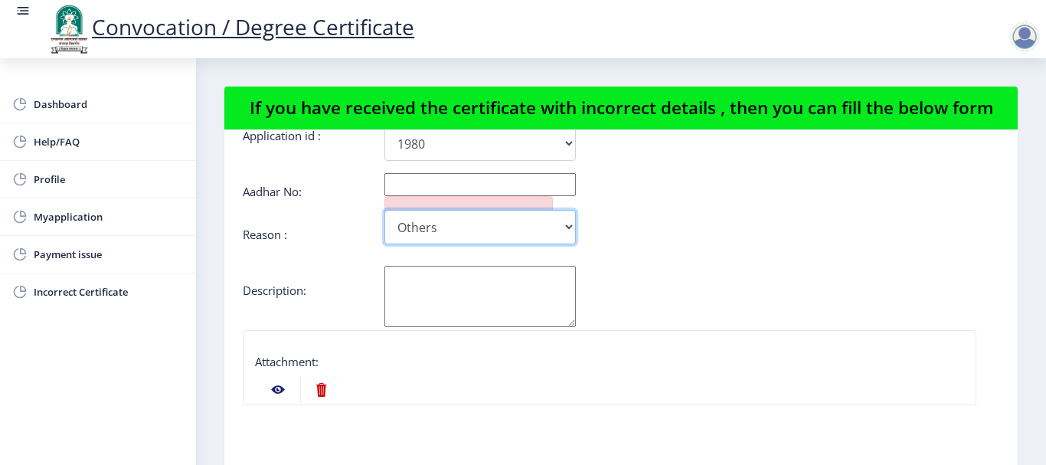
scroll to position [283, 0]
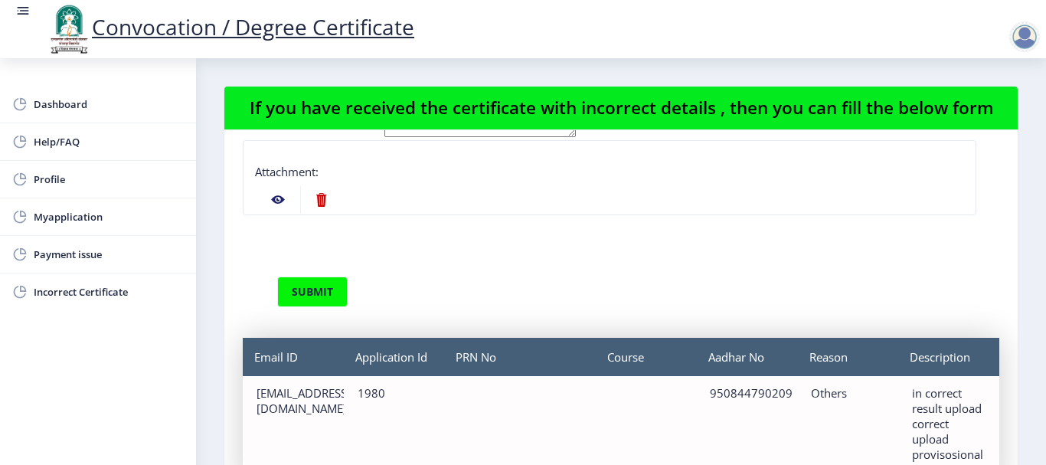
click at [275, 198] on nb-action at bounding box center [278, 200] width 44 height 28
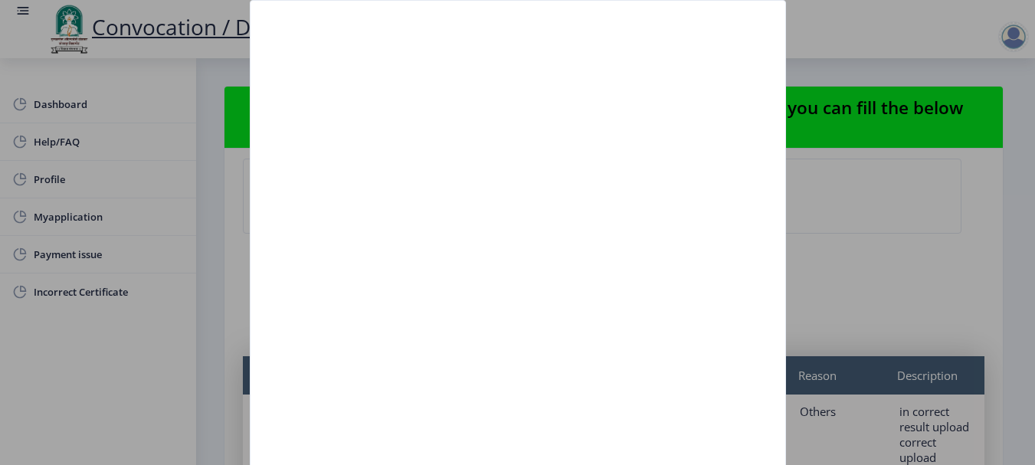
click at [825, 247] on div at bounding box center [517, 232] width 1035 height 465
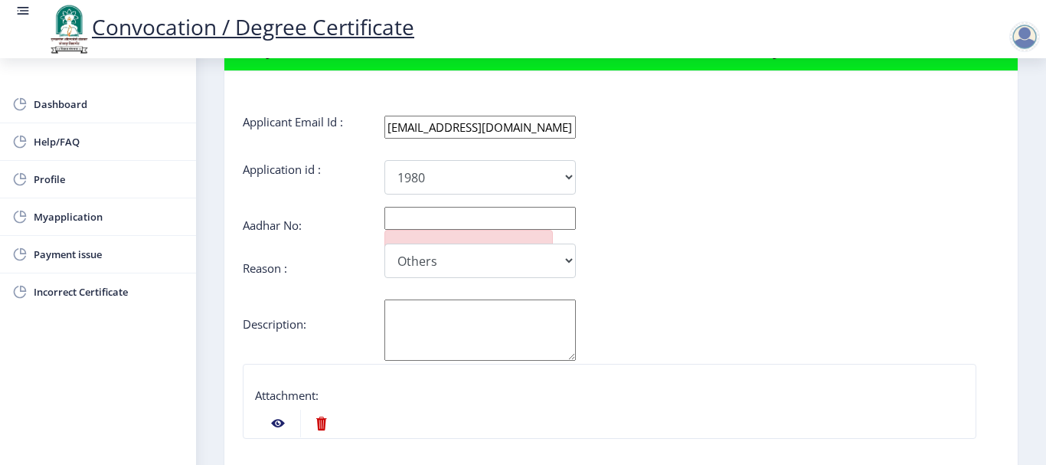
scroll to position [0, 0]
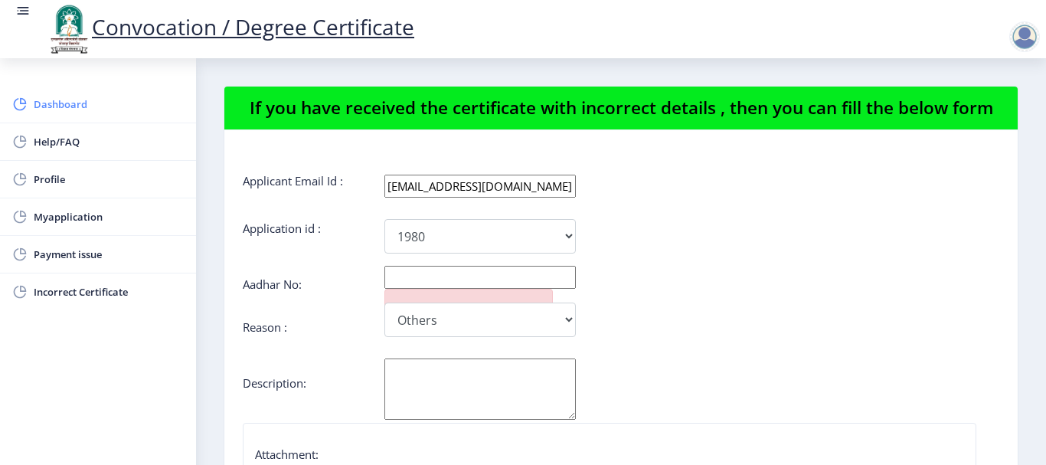
click at [64, 105] on span "Dashboard" at bounding box center [109, 104] width 150 height 18
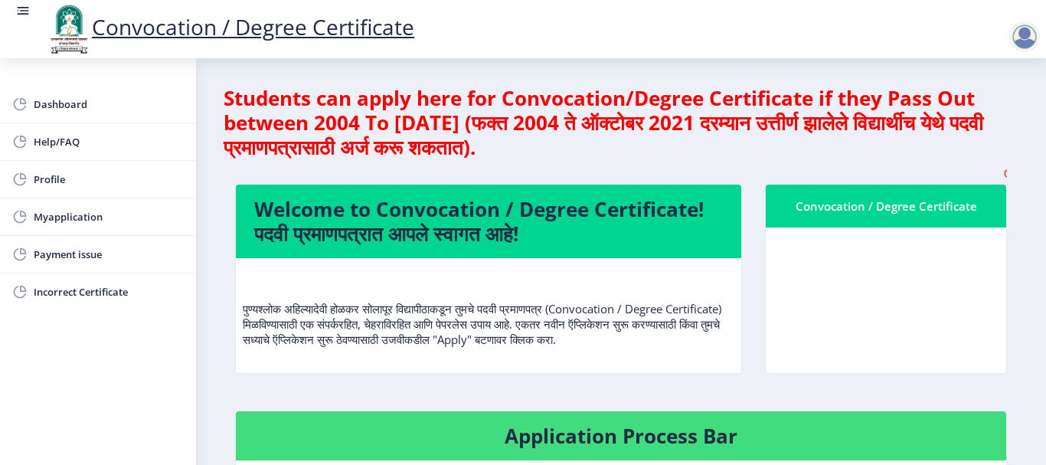
drag, startPoint x: 927, startPoint y: 173, endPoint x: 1008, endPoint y: 171, distance: 82.0
click at [60, 211] on span "Myapplication" at bounding box center [109, 217] width 150 height 18
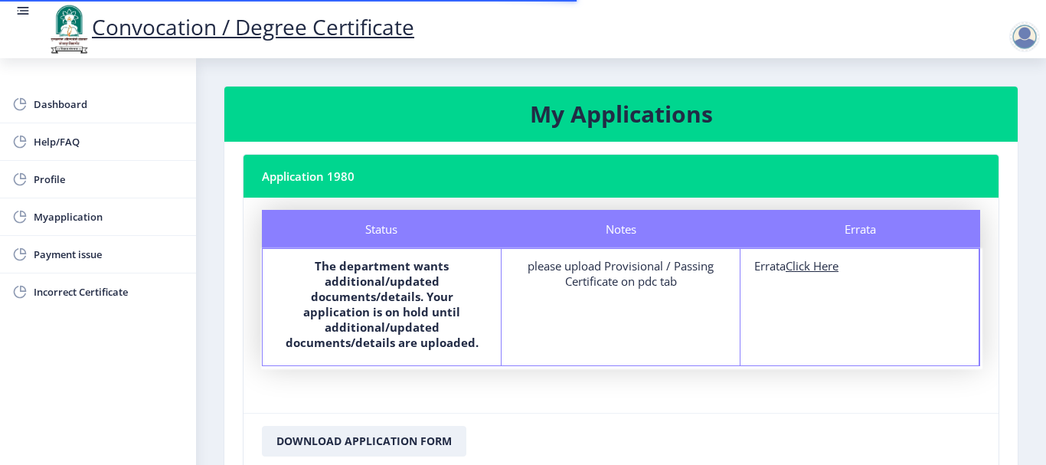
click at [800, 266] on u "Click Here" at bounding box center [812, 265] width 53 height 15
select select
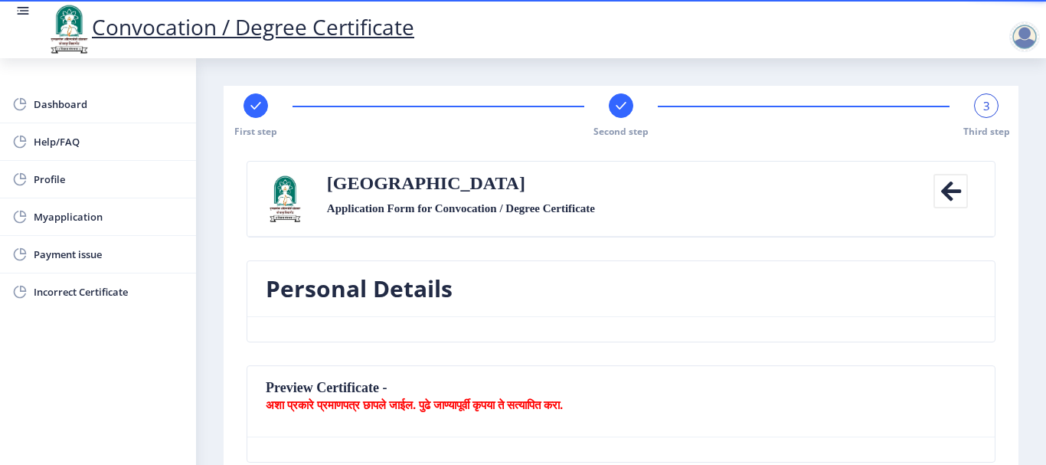
click at [370, 168] on nb-card-header "Solapur University Application Form for Convocation / Degree Certificate Back" at bounding box center [620, 199] width 747 height 75
click at [631, 132] on span "Second step" at bounding box center [620, 131] width 55 height 13
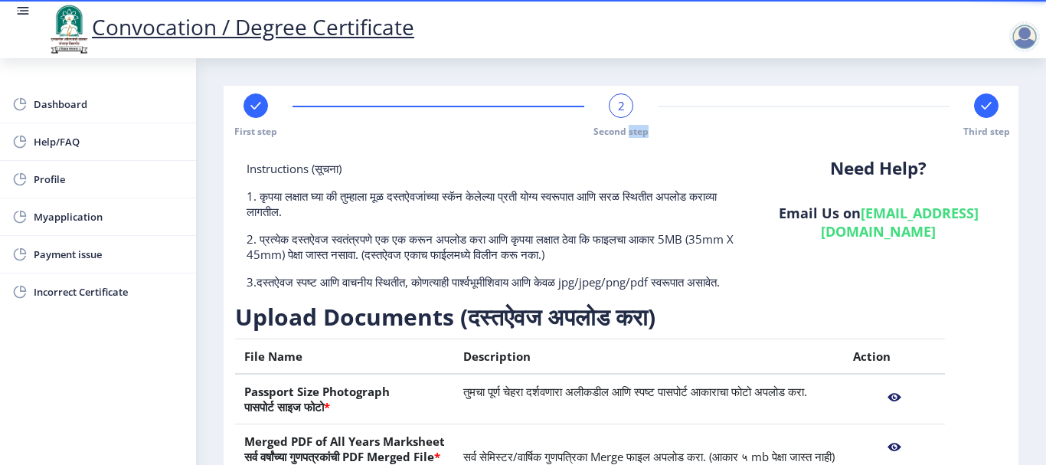
click at [631, 132] on span "Second step" at bounding box center [620, 131] width 55 height 13
click at [979, 117] on div at bounding box center [986, 105] width 25 height 25
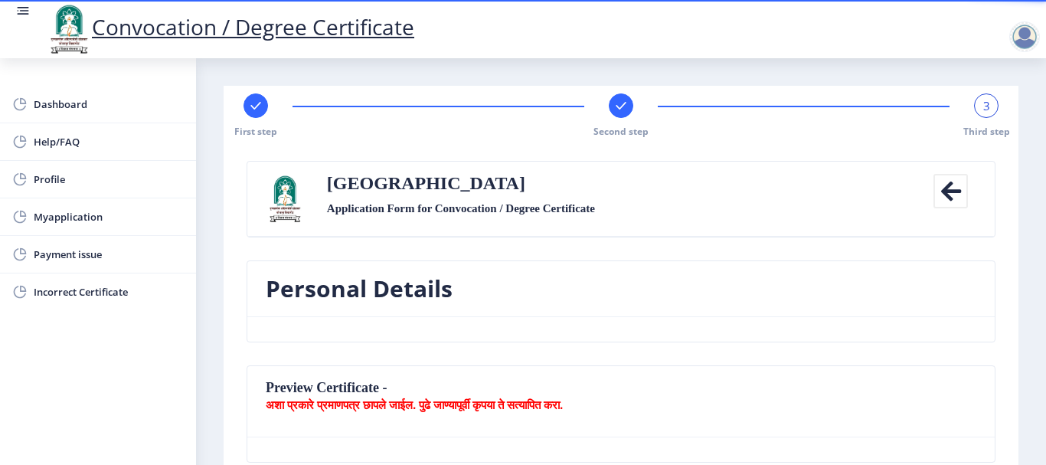
click at [979, 117] on div "3" at bounding box center [986, 105] width 25 height 25
click at [955, 193] on icon at bounding box center [950, 191] width 34 height 34
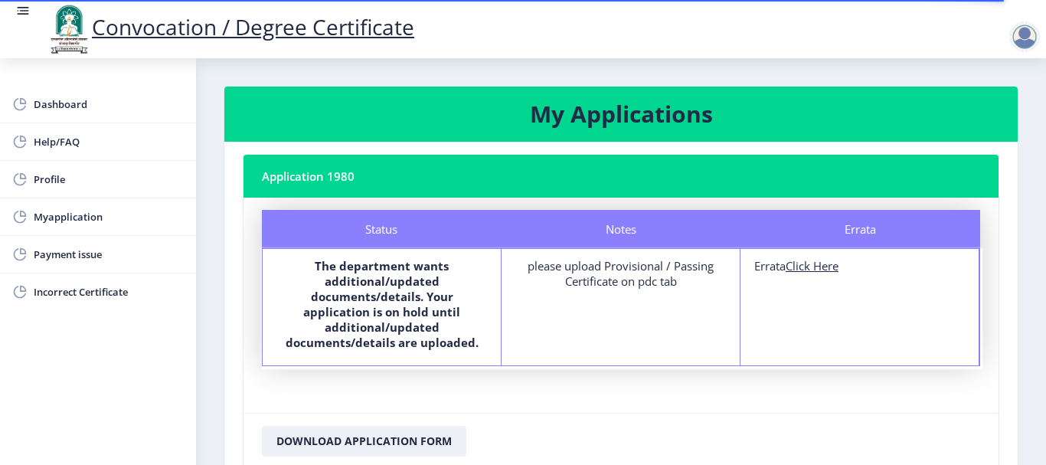
click at [1018, 34] on div at bounding box center [1024, 36] width 31 height 31
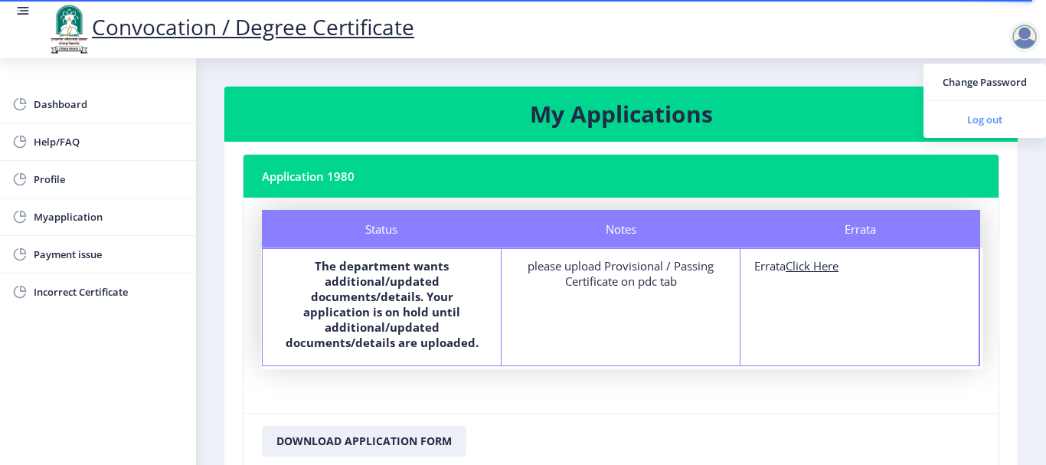
click at [959, 114] on span "Log out" at bounding box center [985, 119] width 98 height 18
